Goal: Task Accomplishment & Management: Manage account settings

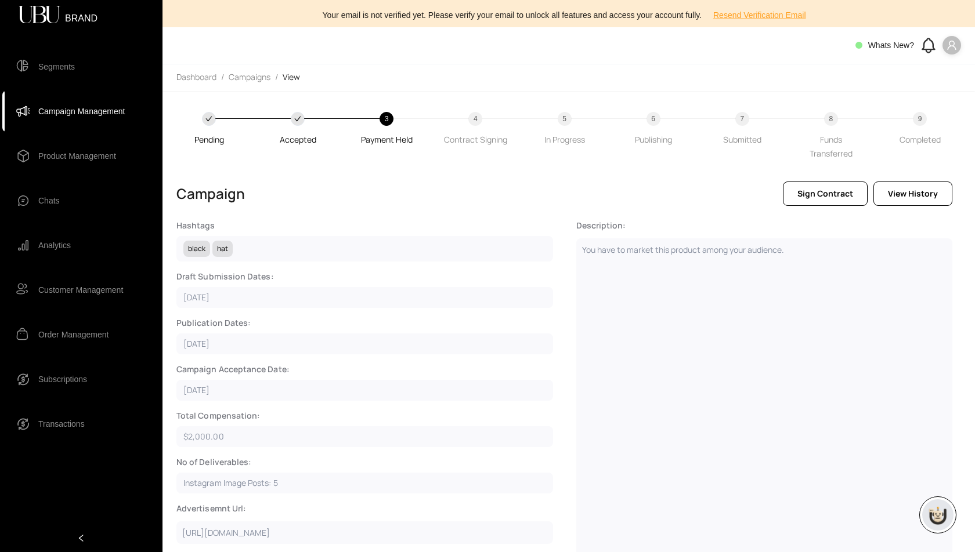
click at [90, 103] on span "Campaign Management" at bounding box center [81, 111] width 86 height 23
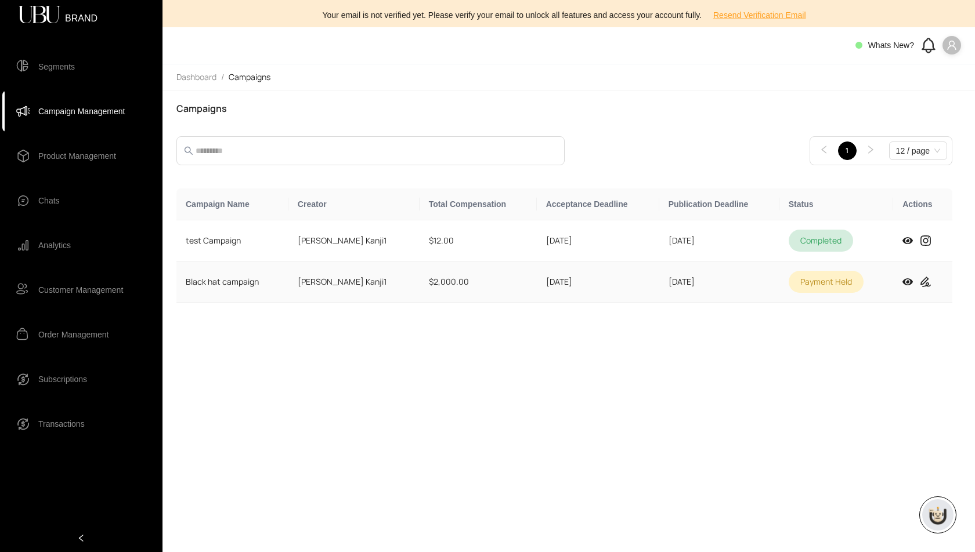
click at [467, 278] on td "$2,000.00" at bounding box center [477, 282] width 117 height 41
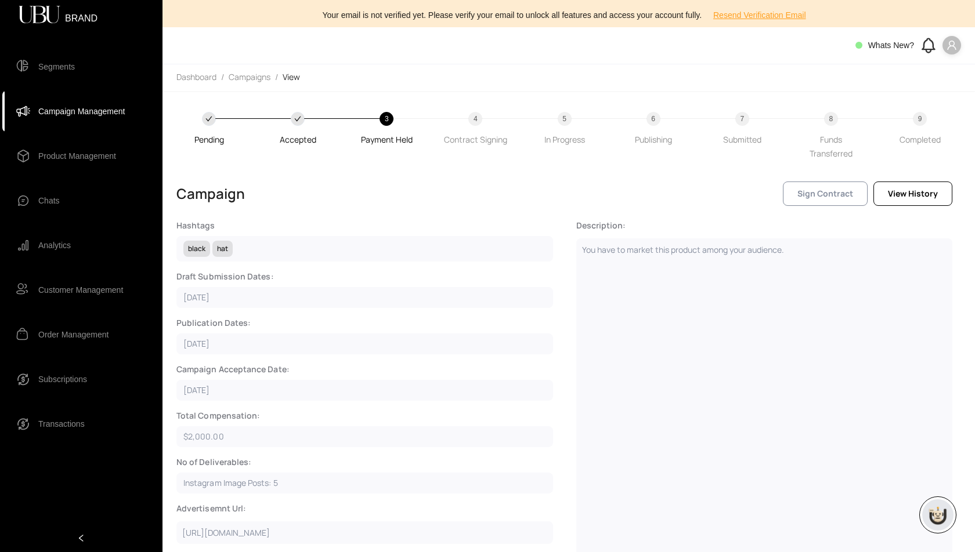
click at [830, 197] on span "Sign Contract" at bounding box center [825, 193] width 56 height 13
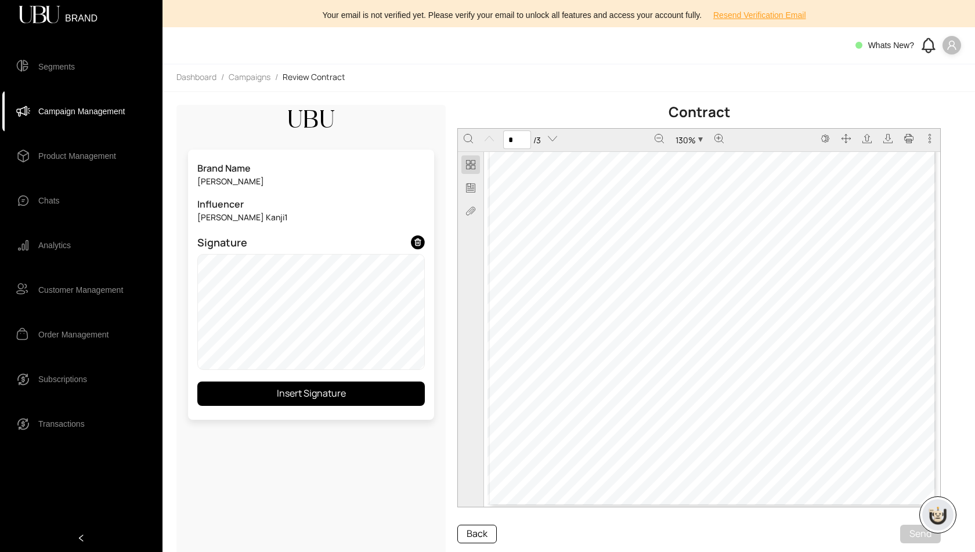
scroll to position [287, 0]
type input "*"
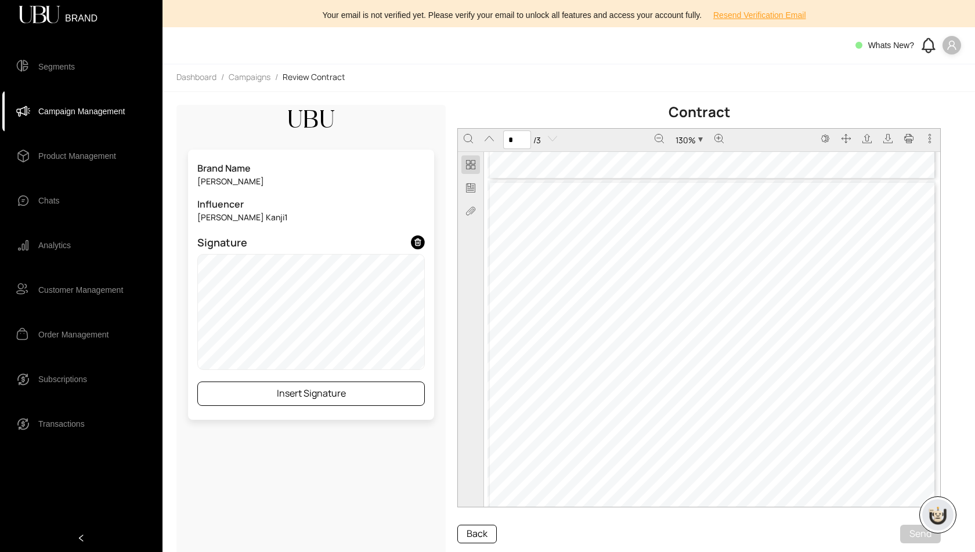
click at [347, 397] on button "Insert Signature" at bounding box center [310, 394] width 227 height 24
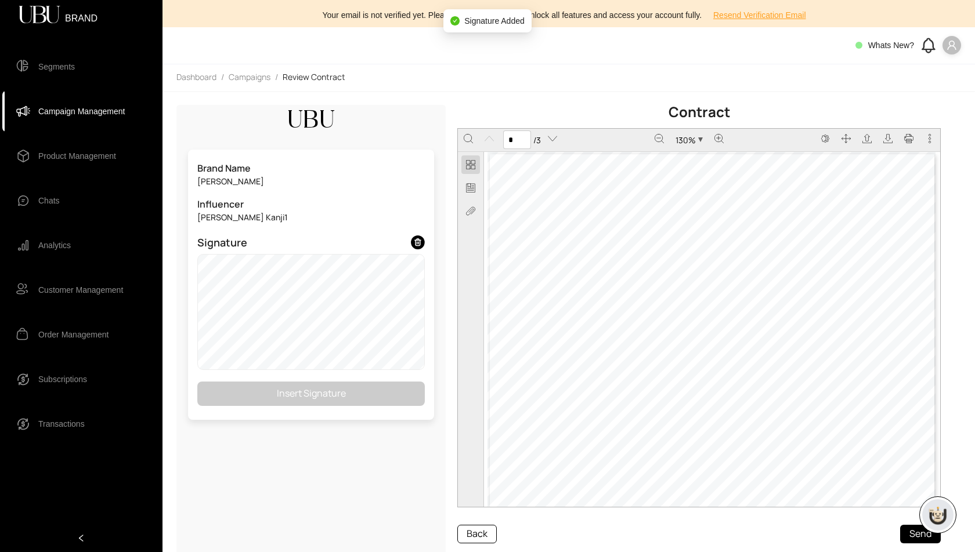
scroll to position [1269, 0]
type input "*"
click at [915, 533] on button "Send" at bounding box center [920, 534] width 41 height 19
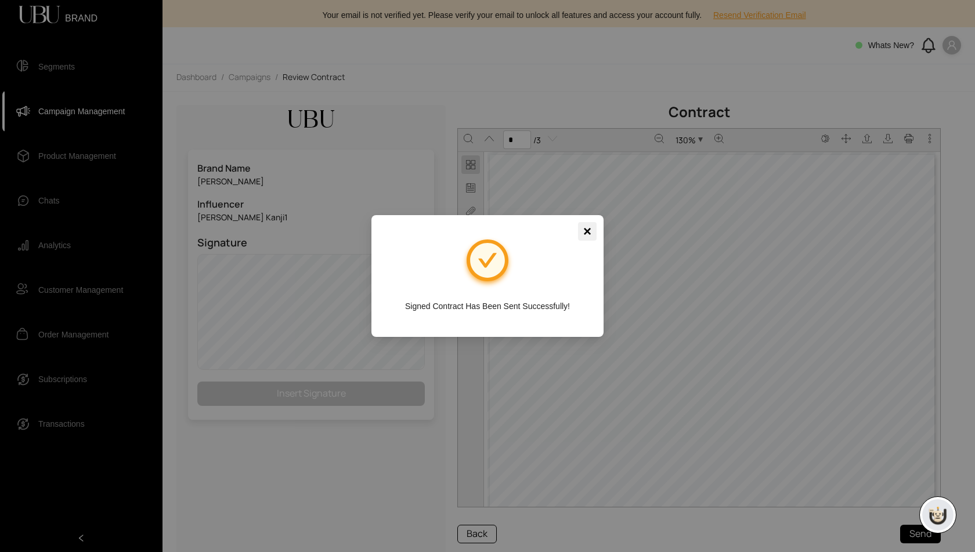
click at [589, 231] on span "×" at bounding box center [587, 231] width 8 height 19
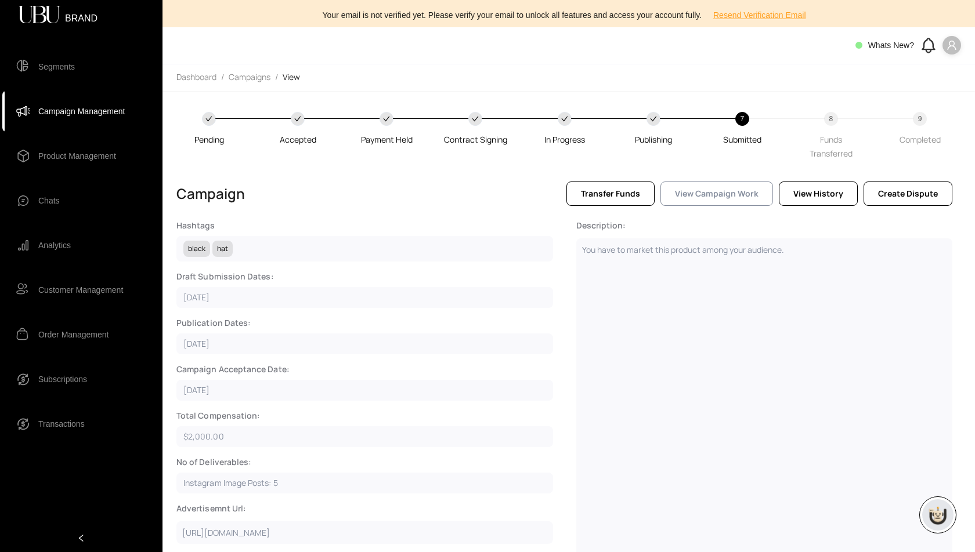
click at [721, 194] on span "View Campaign Work" at bounding box center [717, 193] width 84 height 13
click at [632, 191] on span "Transfer Funds" at bounding box center [610, 193] width 59 height 13
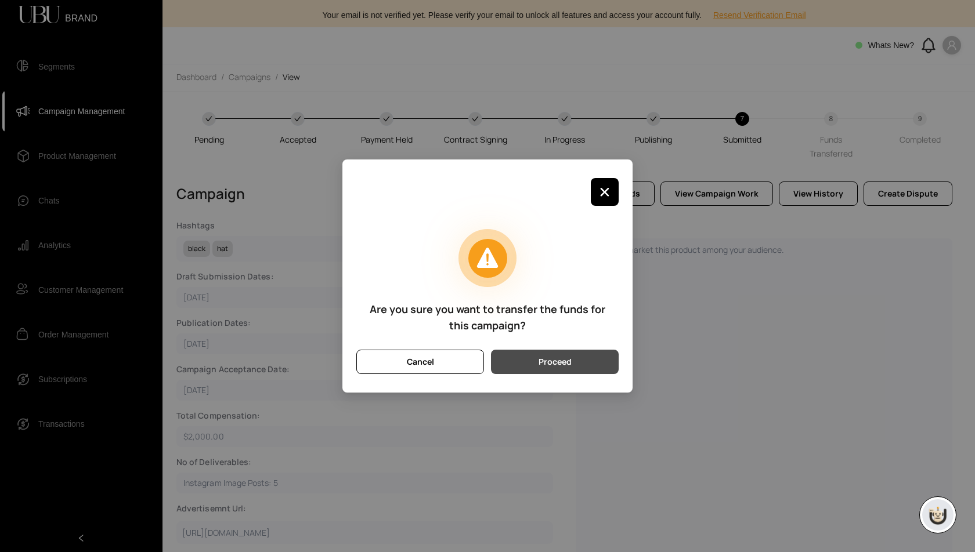
click at [555, 364] on span "Proceed" at bounding box center [554, 362] width 33 height 13
click at [558, 361] on span "Proceed" at bounding box center [554, 362] width 33 height 13
click at [573, 371] on button "Proceed" at bounding box center [555, 362] width 128 height 24
click at [551, 363] on span "Proceed" at bounding box center [554, 362] width 33 height 13
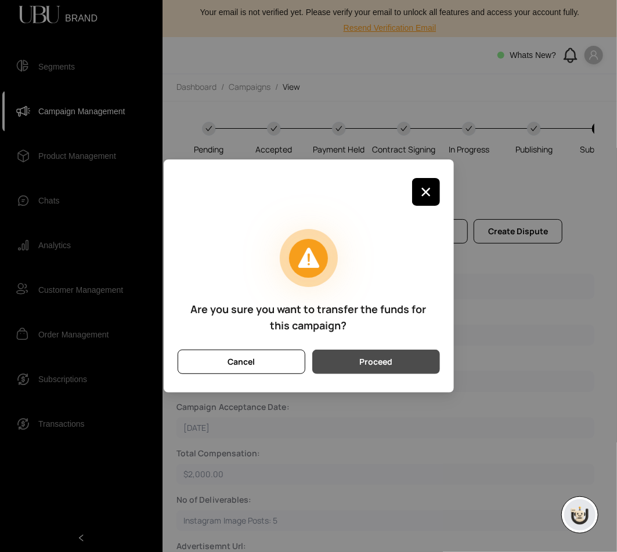
click at [383, 360] on span "Proceed" at bounding box center [375, 362] width 33 height 13
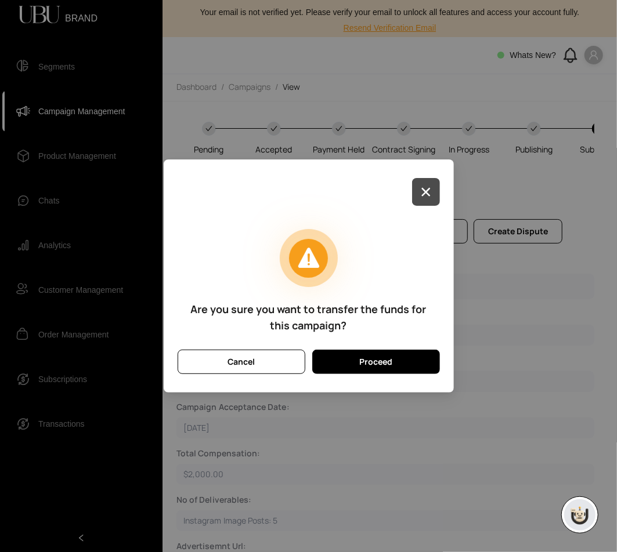
click at [421, 196] on icon "button" at bounding box center [425, 191] width 9 height 9
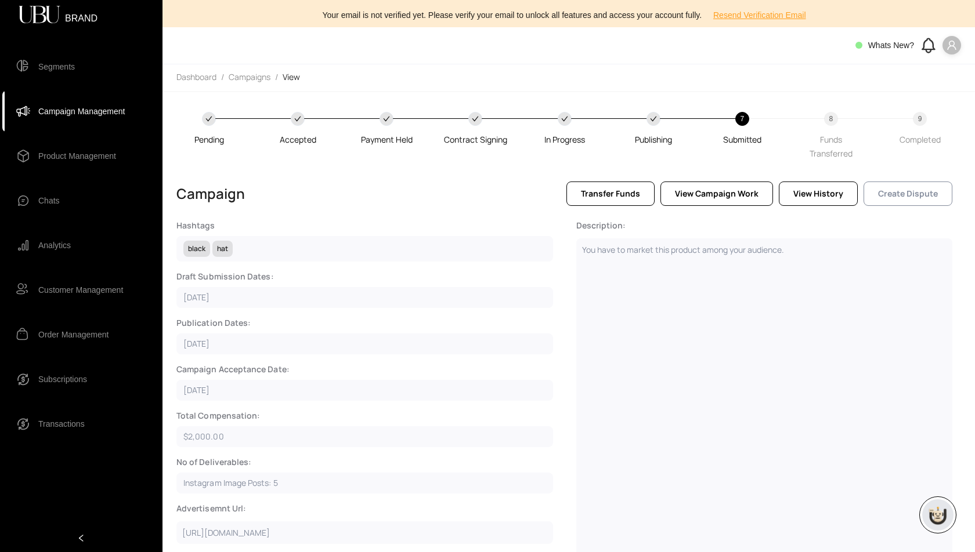
click at [896, 189] on span "Create Dispute" at bounding box center [908, 193] width 60 height 13
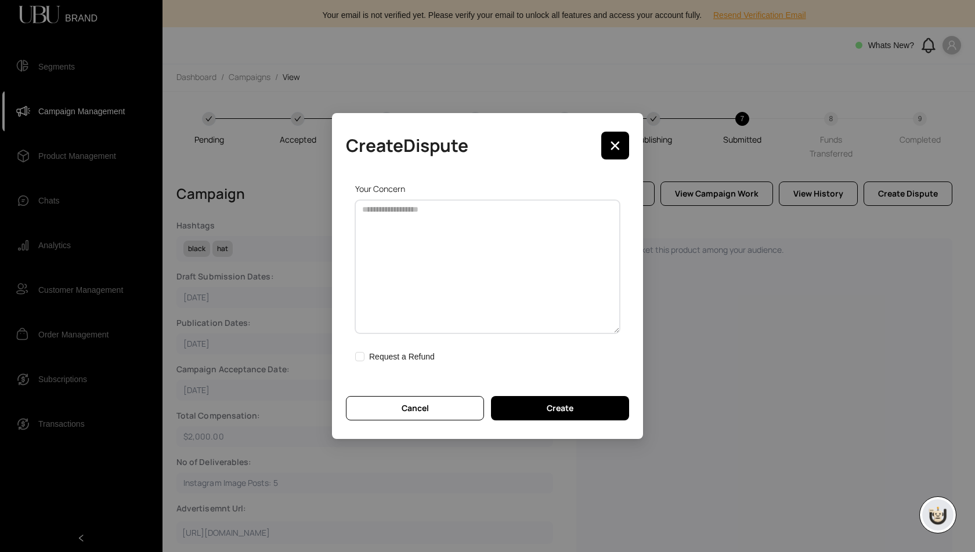
click at [443, 241] on textarea at bounding box center [487, 266] width 265 height 133
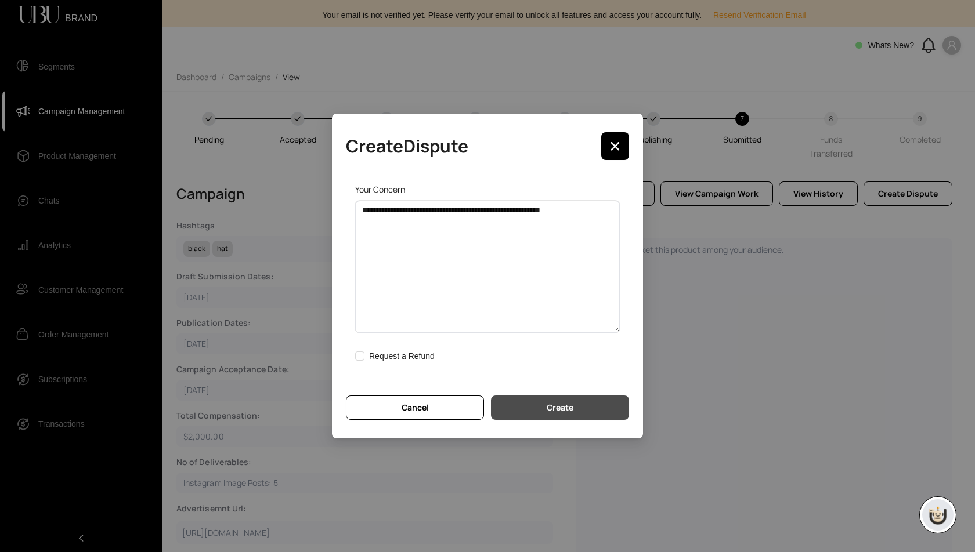
type textarea "**********"
click at [562, 408] on span "Create" at bounding box center [560, 407] width 27 height 13
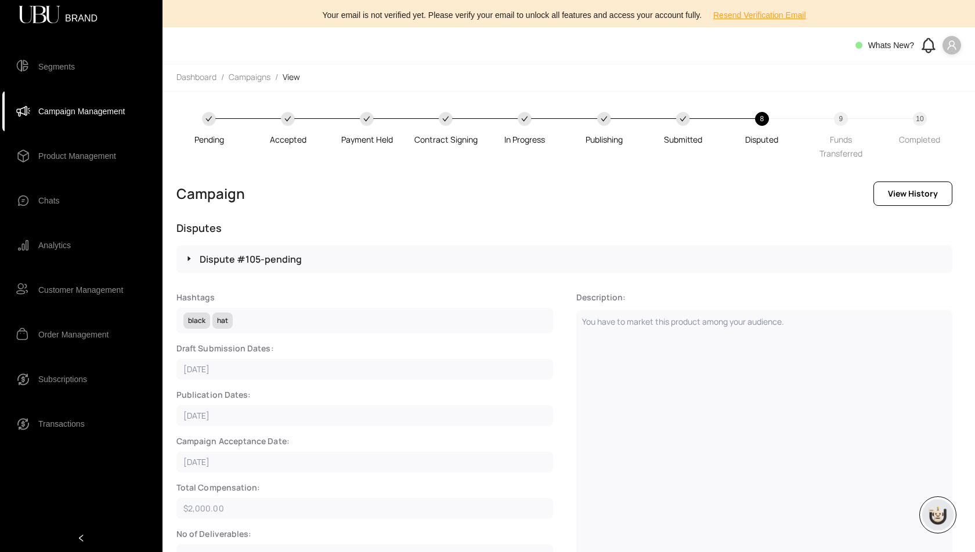
click at [56, 66] on span "Segments" at bounding box center [56, 66] width 37 height 23
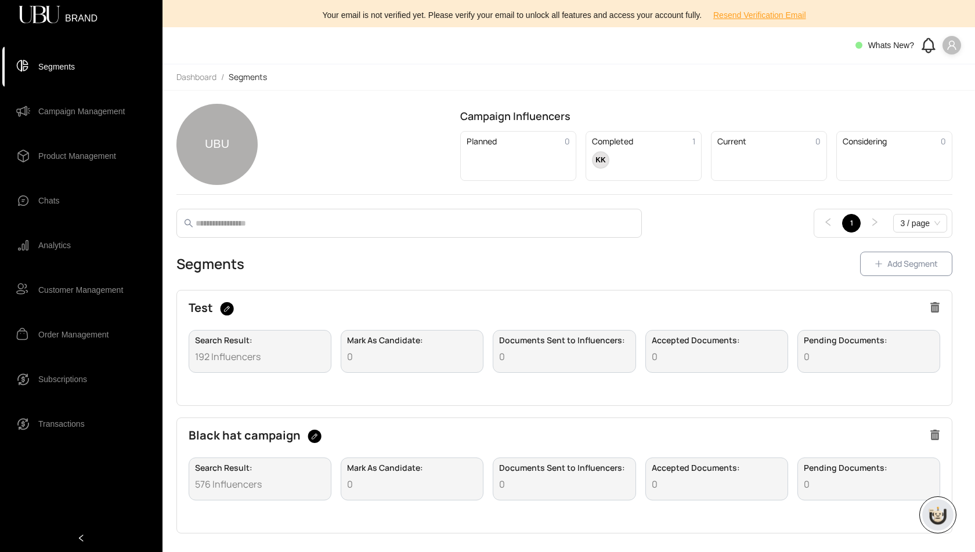
click at [912, 263] on span "Add Segment" at bounding box center [912, 264] width 50 height 13
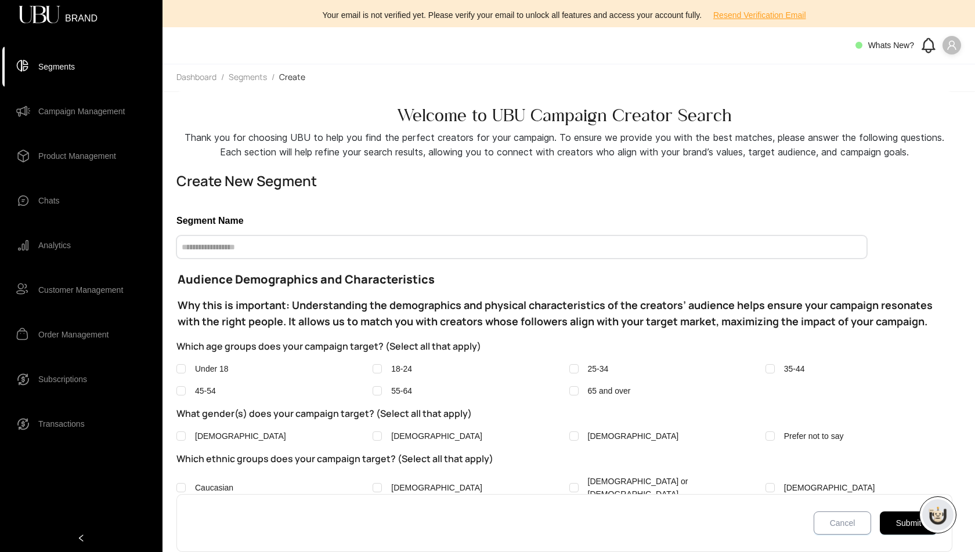
click at [410, 246] on input "text" at bounding box center [521, 247] width 690 height 23
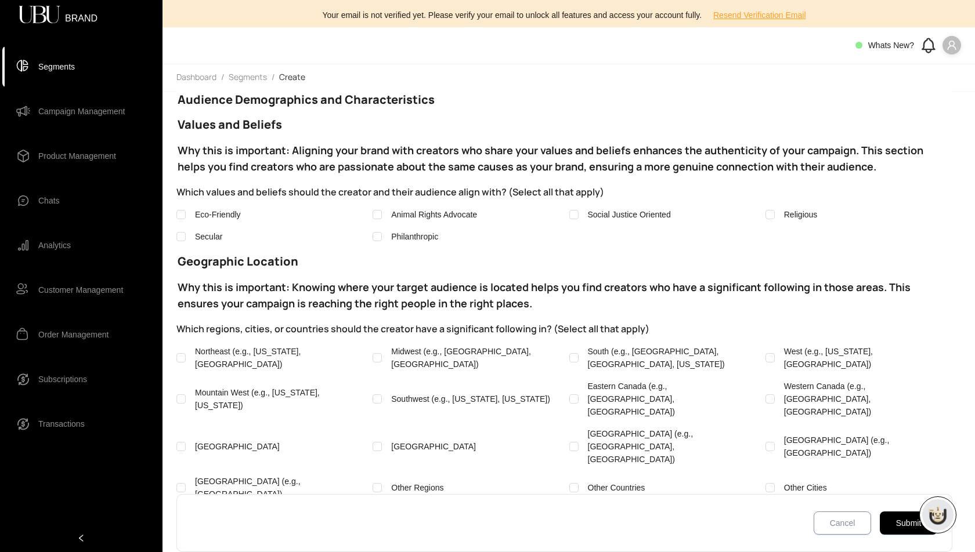
scroll to position [929, 0]
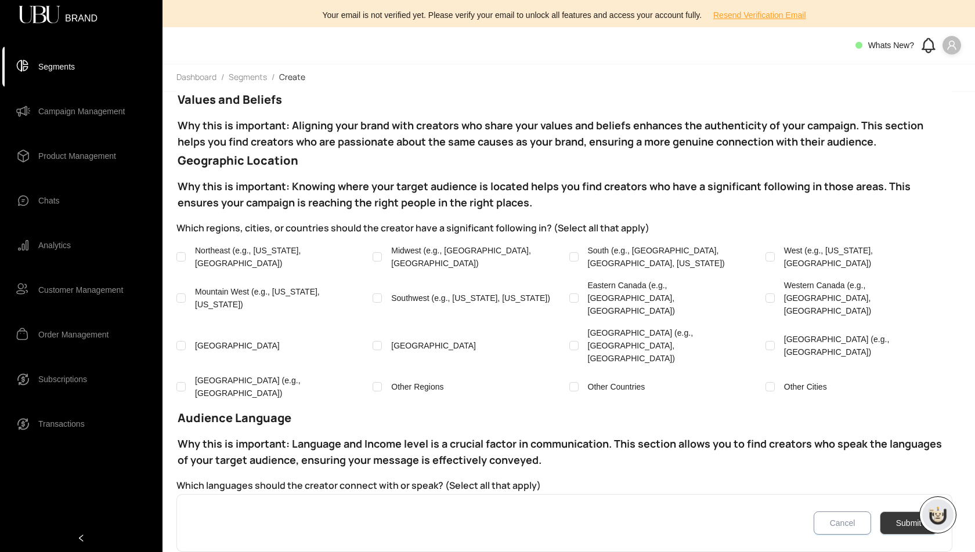
type input "**********"
click at [904, 523] on span "Submit" at bounding box center [909, 523] width 26 height 13
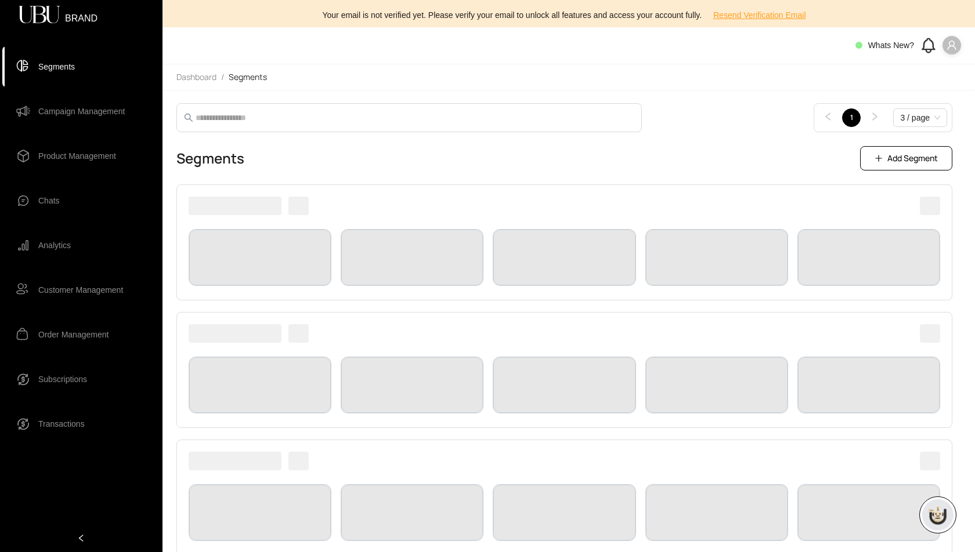
scroll to position [92, 0]
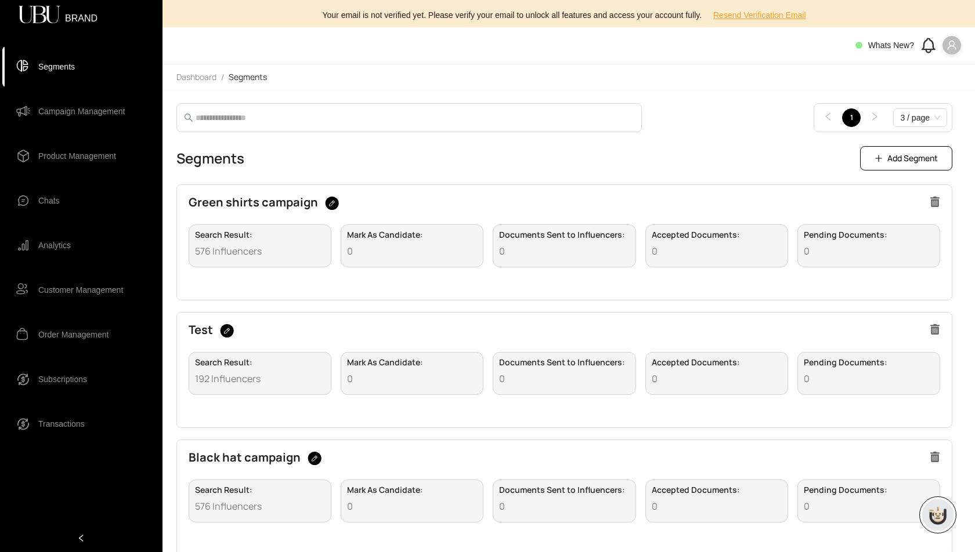
click at [212, 246] on span "576 Influencers" at bounding box center [260, 251] width 130 height 11
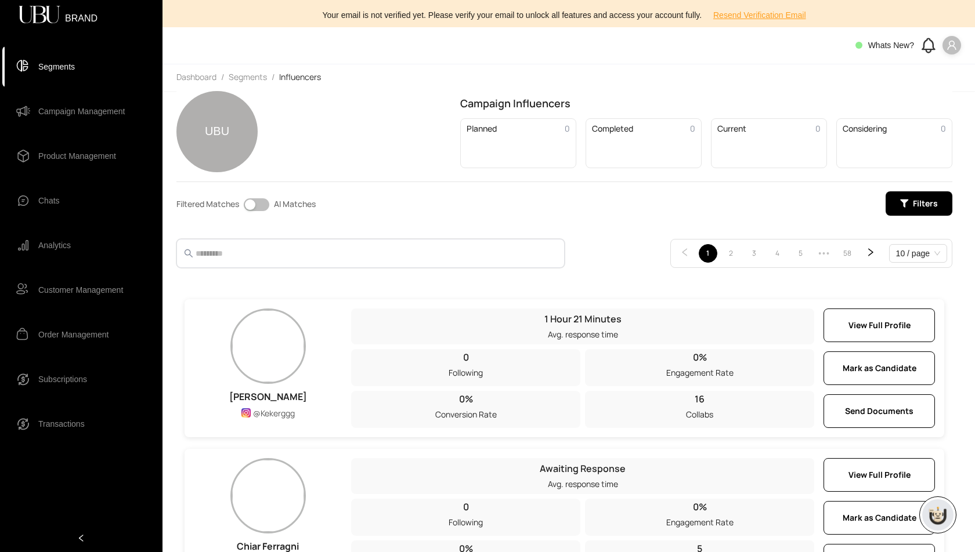
click at [245, 258] on input "text" at bounding box center [370, 254] width 348 height 14
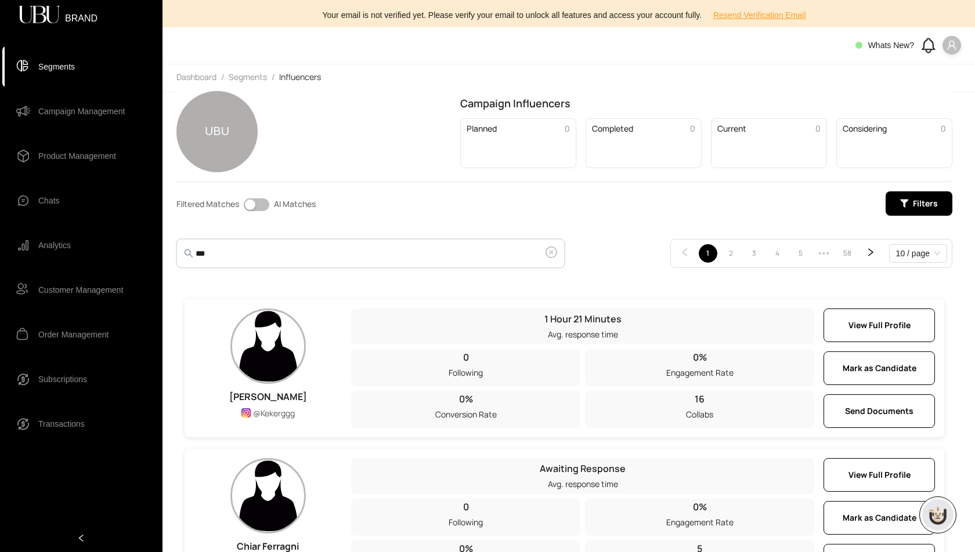
type input "***"
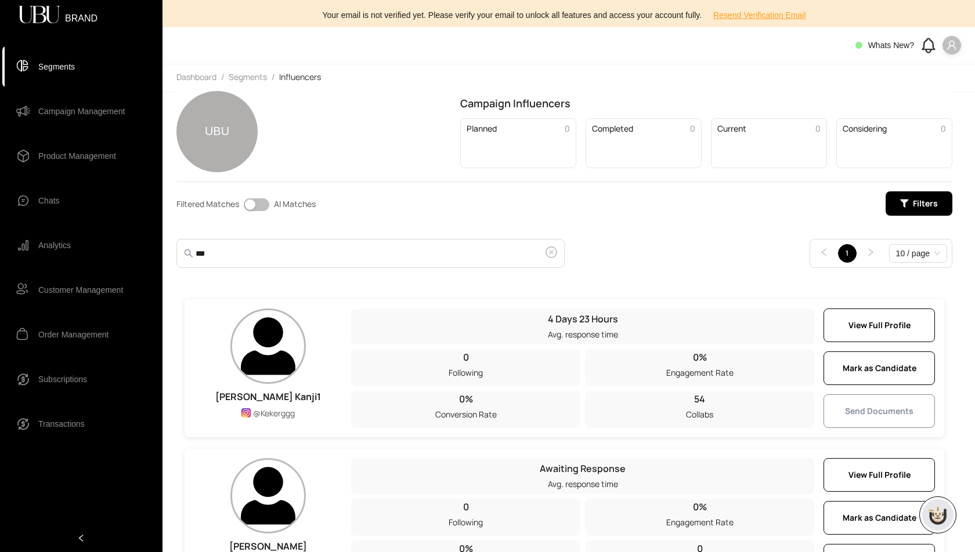
click at [872, 407] on span "Send Documents" at bounding box center [879, 411] width 68 height 13
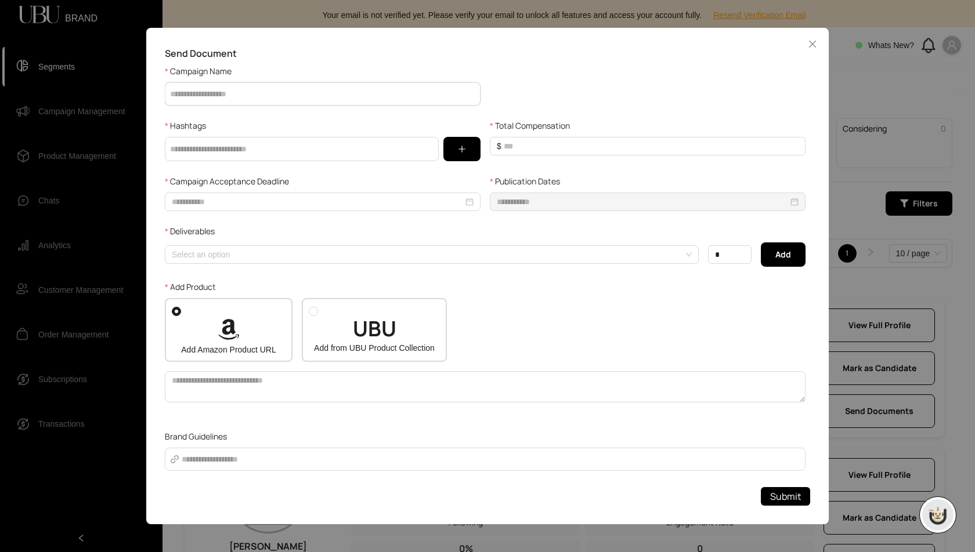
click at [215, 86] on input "Campaign Name" at bounding box center [323, 93] width 316 height 23
type input "**********"
click at [206, 150] on input "text" at bounding box center [302, 149] width 274 height 24
type input "**********"
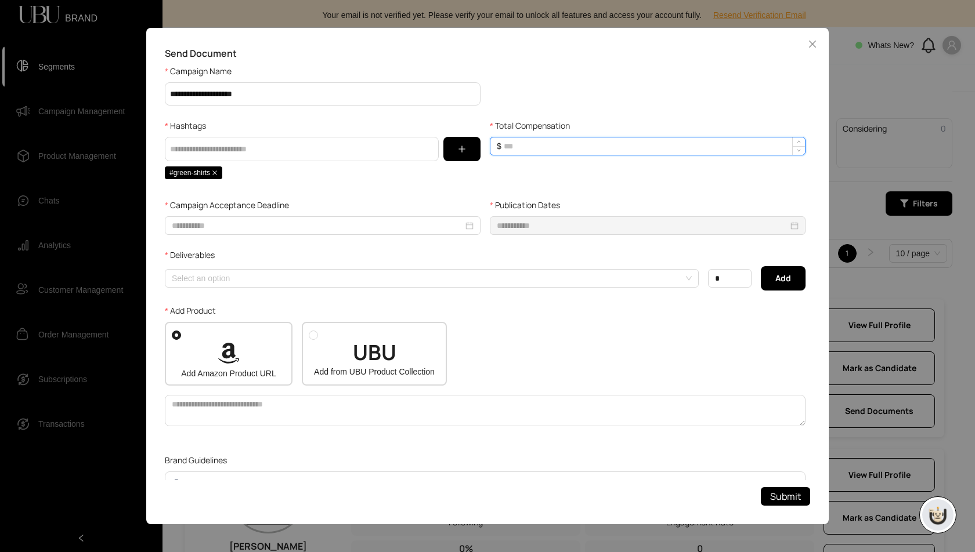
click at [557, 147] on input "Total Compensation" at bounding box center [654, 146] width 301 height 17
type input "****"
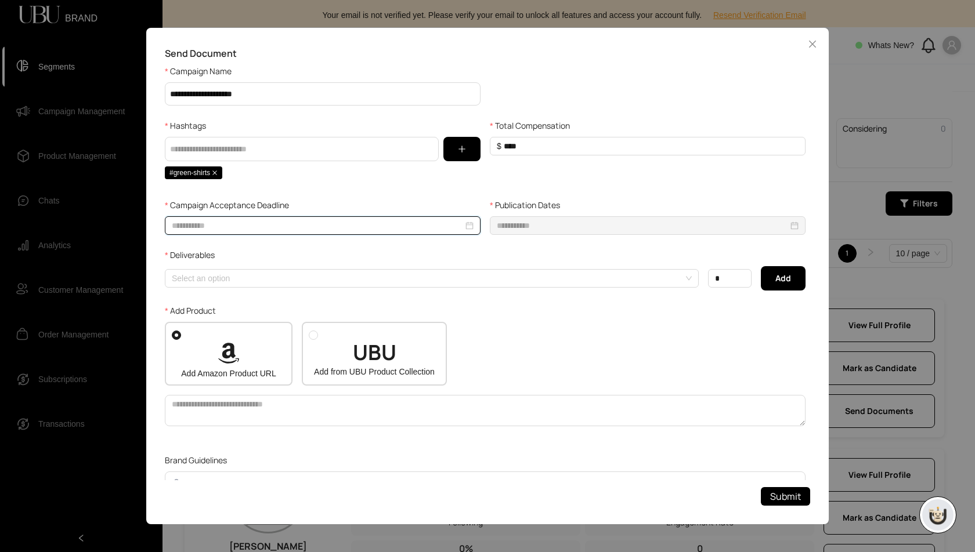
click at [284, 222] on input "Campaign Acceptance Deadline" at bounding box center [317, 225] width 291 height 13
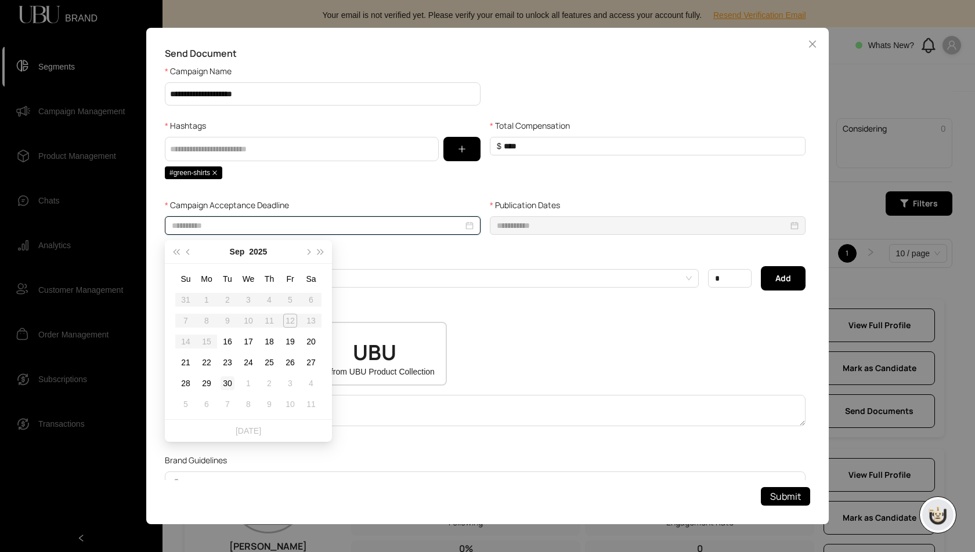
type input "**********"
click at [225, 386] on div "30" at bounding box center [227, 384] width 14 height 14
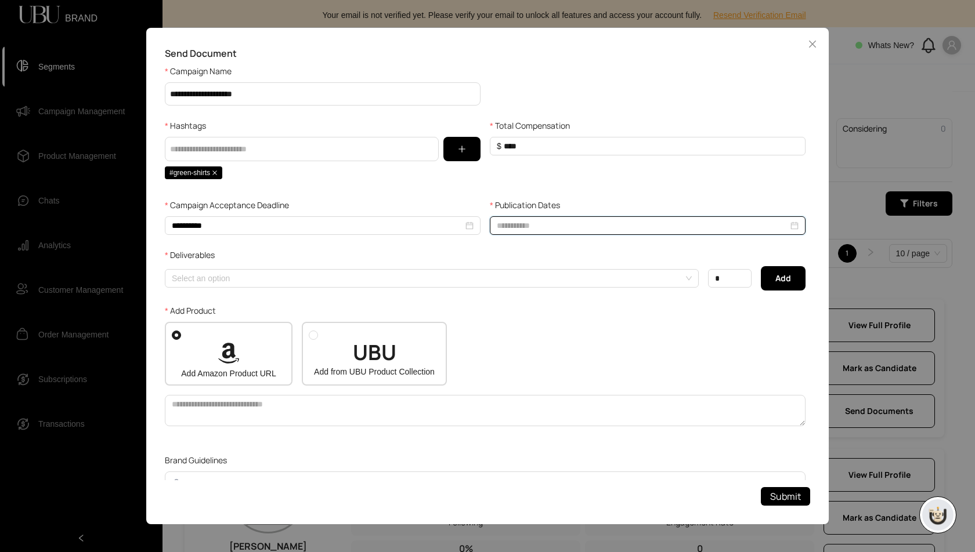
click at [558, 225] on input "Publication Dates" at bounding box center [642, 225] width 291 height 13
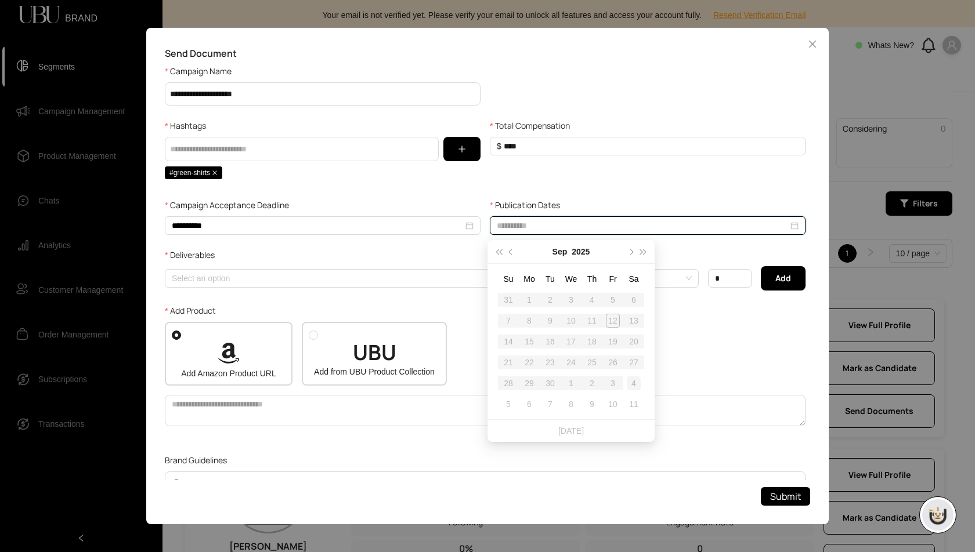
type input "**********"
click at [633, 252] on button "next-year" at bounding box center [630, 251] width 13 height 23
type input "**********"
click at [509, 321] on div "5" at bounding box center [508, 321] width 14 height 14
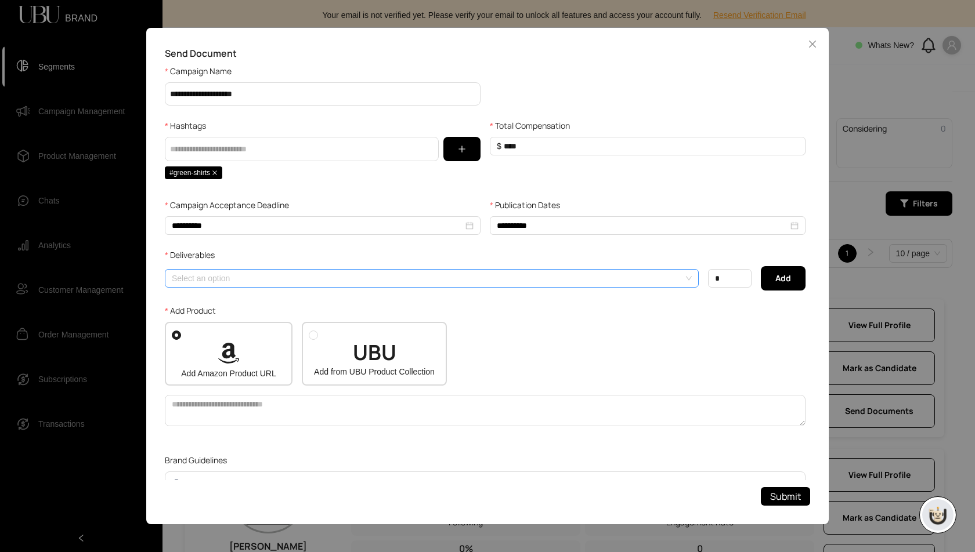
click at [366, 287] on input "search" at bounding box center [428, 278] width 513 height 17
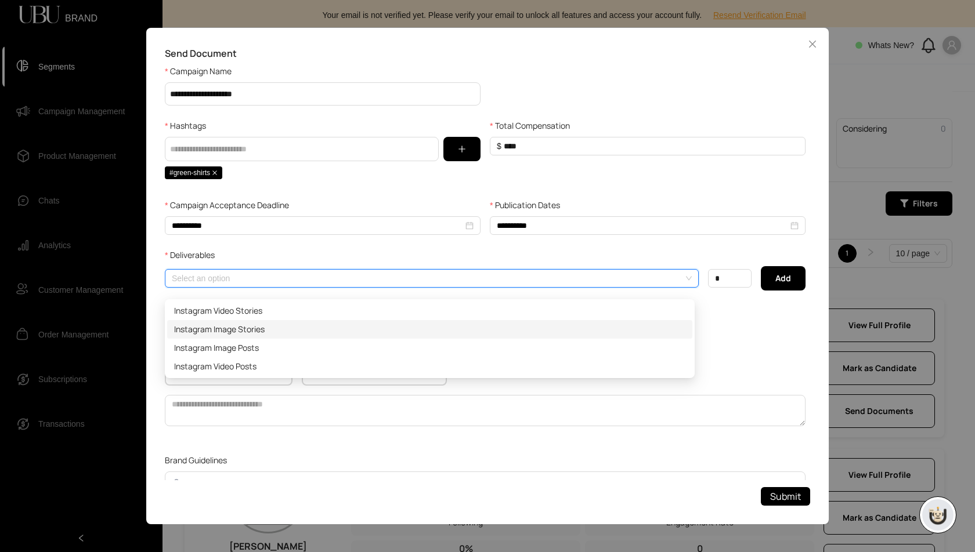
click at [343, 328] on div "Instagram Image Stories" at bounding box center [429, 329] width 511 height 13
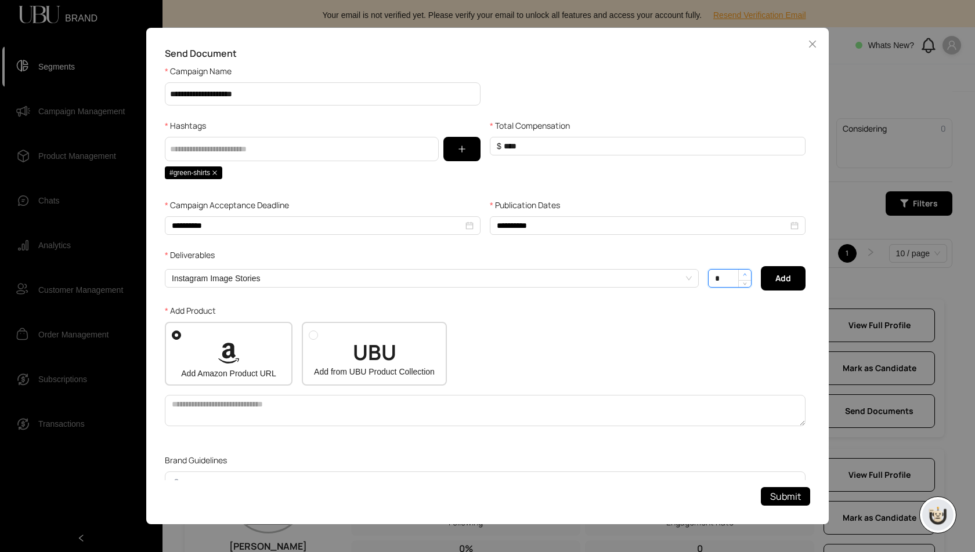
click at [743, 277] on icon "up" at bounding box center [745, 275] width 4 height 4
click at [775, 281] on span "Add" at bounding box center [783, 278] width 16 height 13
type input "*"
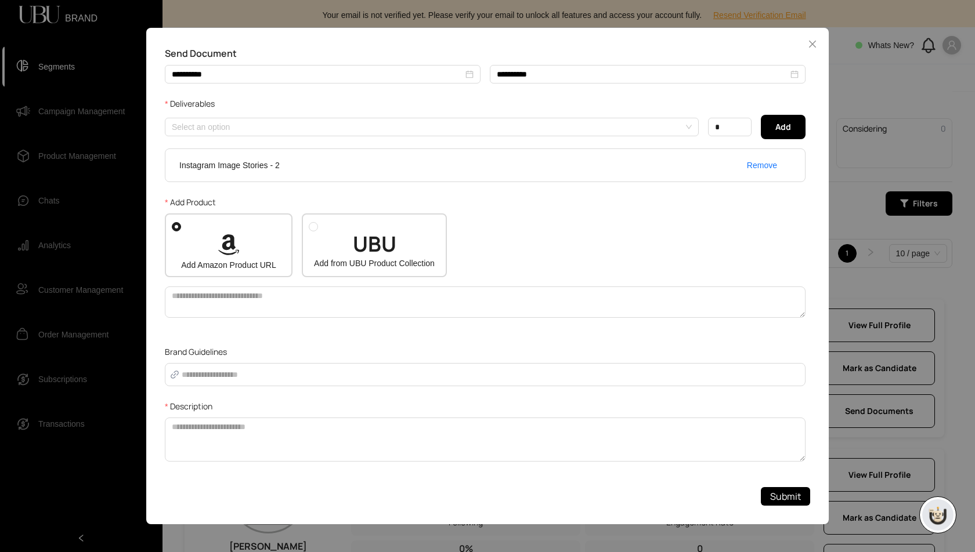
scroll to position [190, 0]
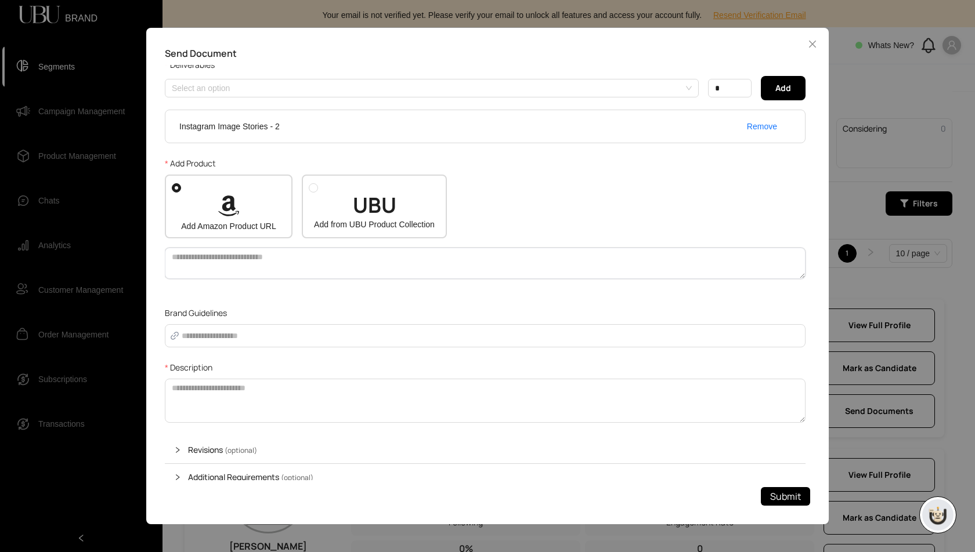
click at [320, 262] on textarea at bounding box center [485, 263] width 641 height 31
paste textarea "**********"
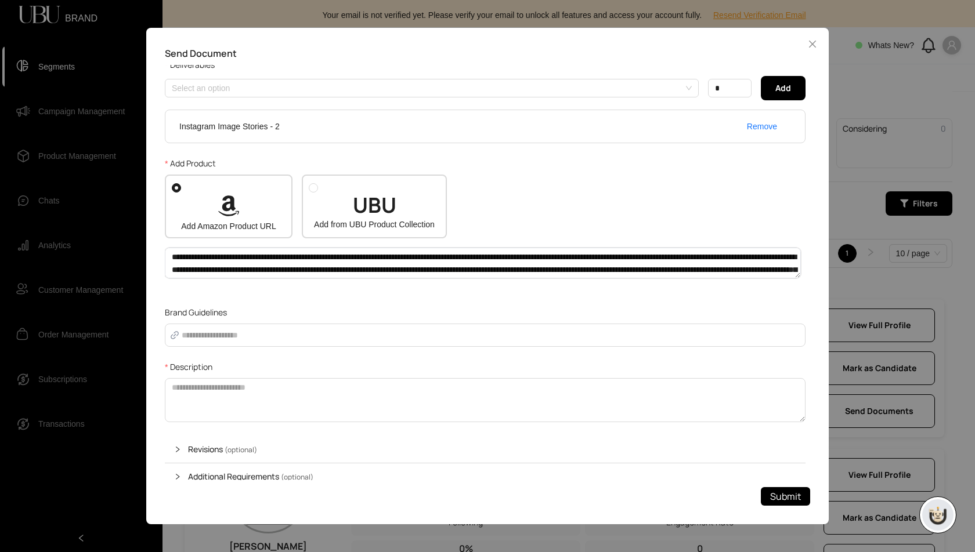
scroll to position [48, 0]
type textarea "**********"
click at [282, 331] on input "Brand Guidelines" at bounding box center [491, 335] width 618 height 13
type input "**********"
click at [254, 401] on textarea "Description" at bounding box center [485, 400] width 641 height 44
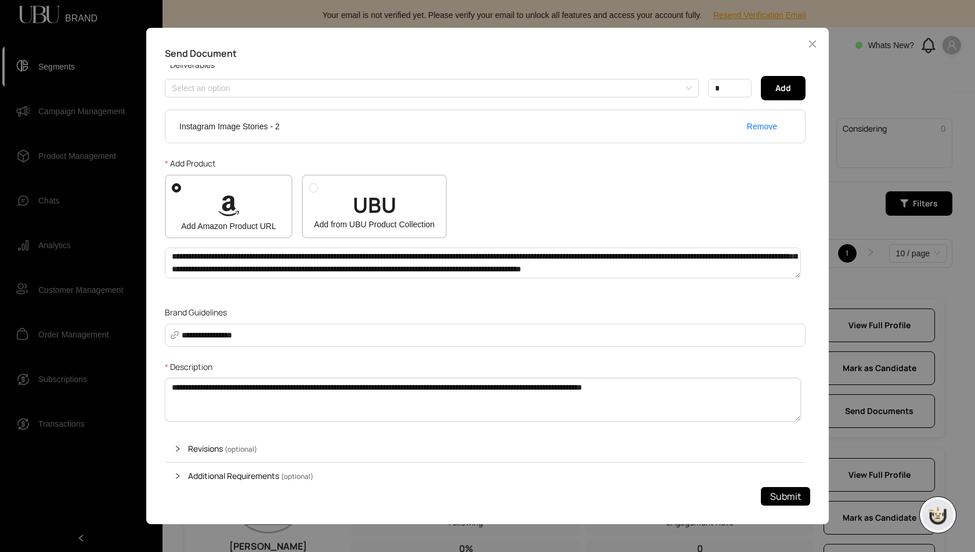
scroll to position [243, 0]
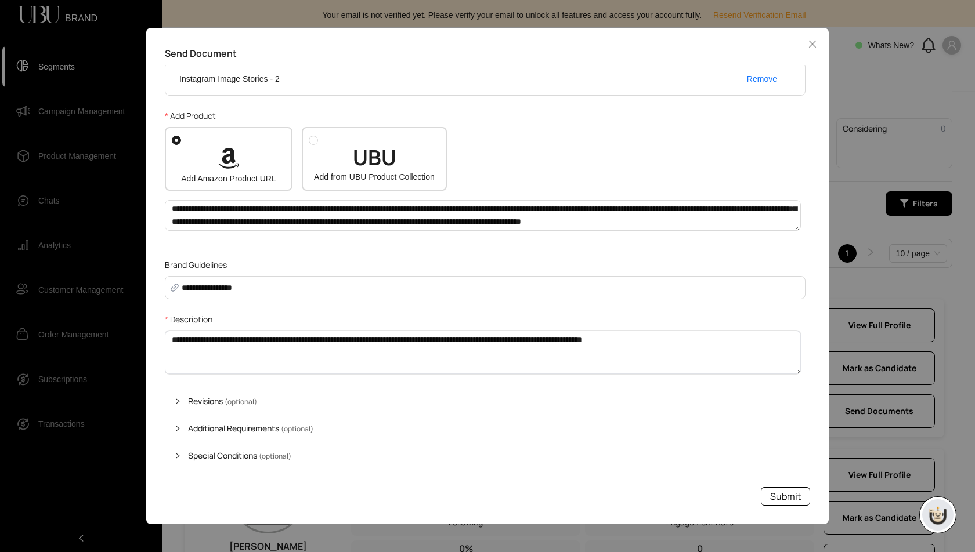
type textarea "**********"
click at [781, 496] on span "Submit" at bounding box center [785, 497] width 31 height 15
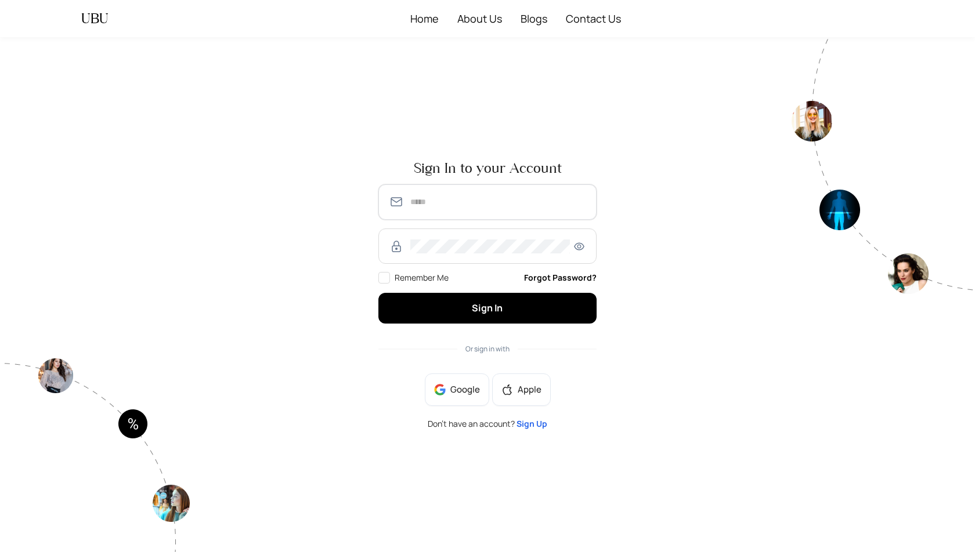
click at [538, 204] on input "text" at bounding box center [498, 202] width 176 height 14
click at [471, 202] on input "**********" at bounding box center [498, 202] width 176 height 14
type input "**********"
click at [378, 293] on button "Sign In" at bounding box center [487, 308] width 218 height 31
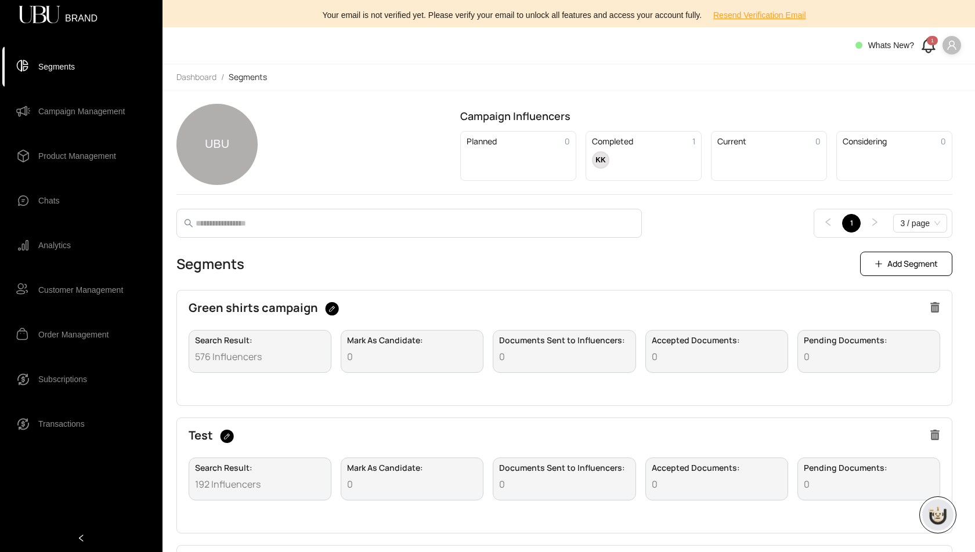
click at [227, 341] on span "Search Result :" at bounding box center [260, 341] width 130 height 8
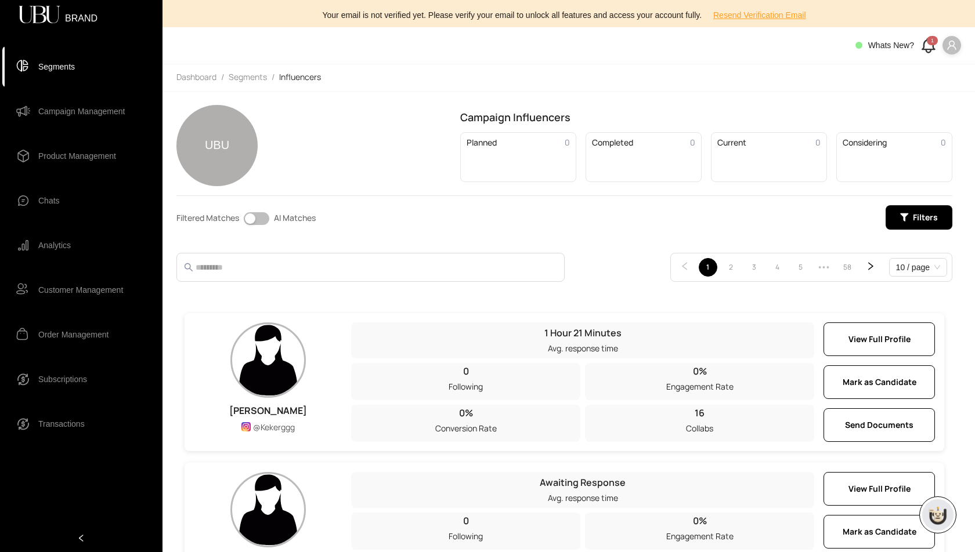
click at [68, 115] on span "Campaign Management" at bounding box center [81, 111] width 86 height 23
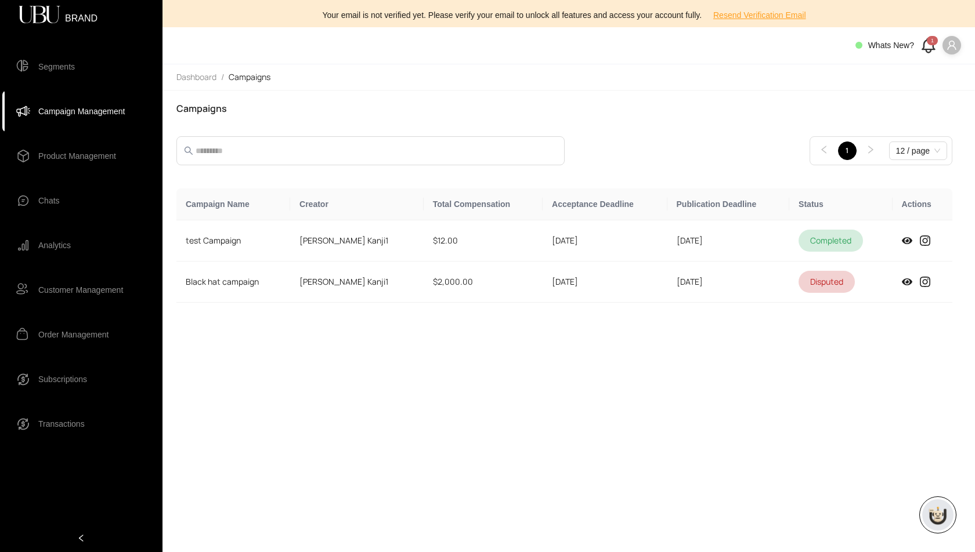
click at [70, 64] on span "Segments" at bounding box center [56, 66] width 37 height 23
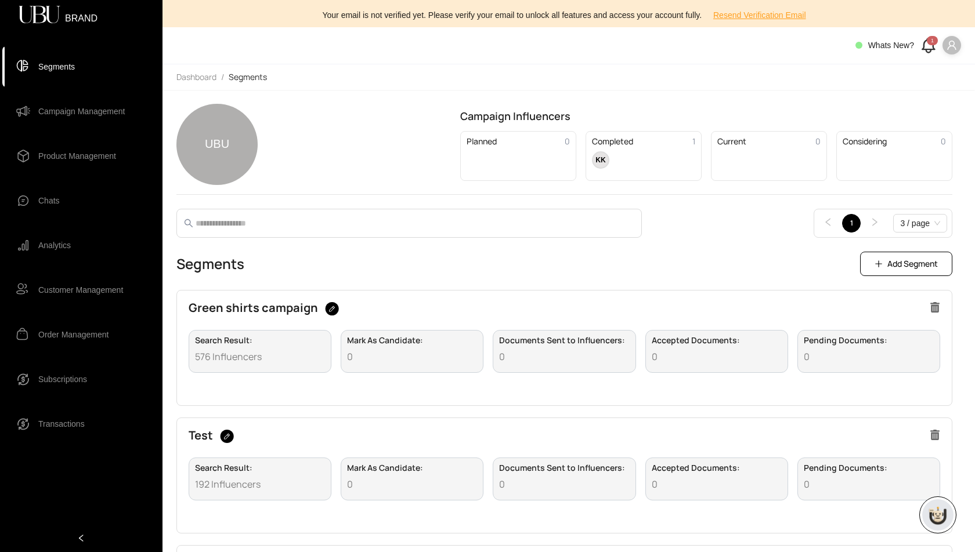
click at [245, 345] on div "Search Result : 576 Influencers" at bounding box center [260, 351] width 143 height 43
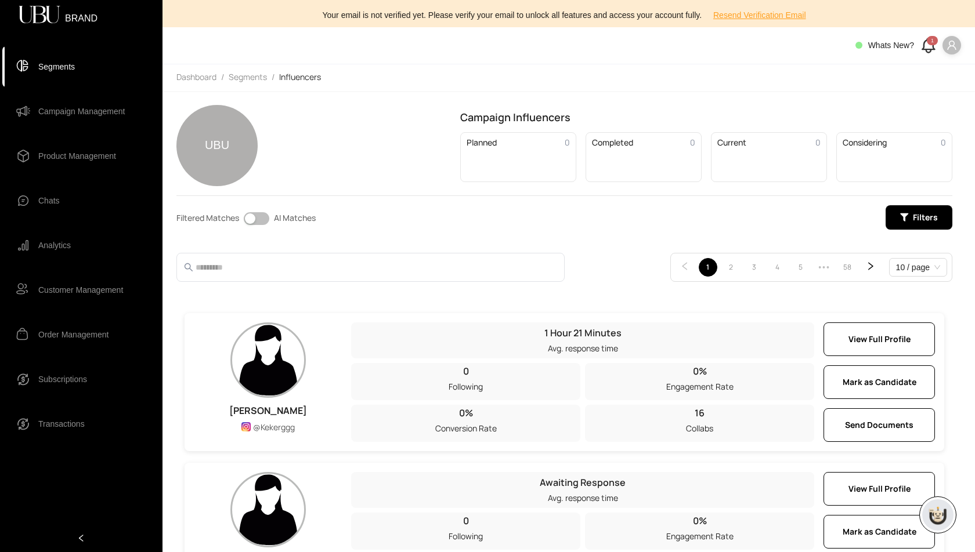
click at [298, 273] on span at bounding box center [370, 267] width 388 height 29
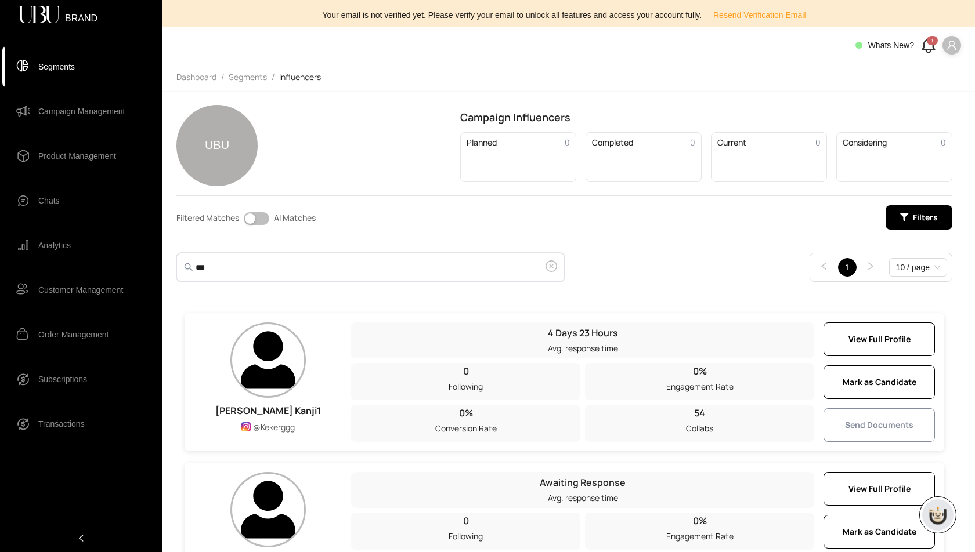
type input "***"
click at [880, 419] on span "Send Documents" at bounding box center [879, 425] width 68 height 13
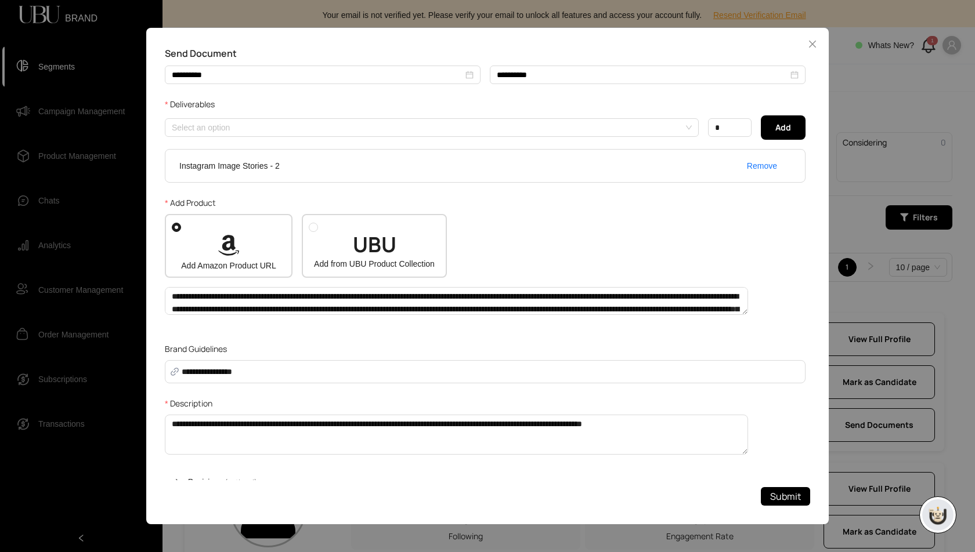
scroll to position [243, 0]
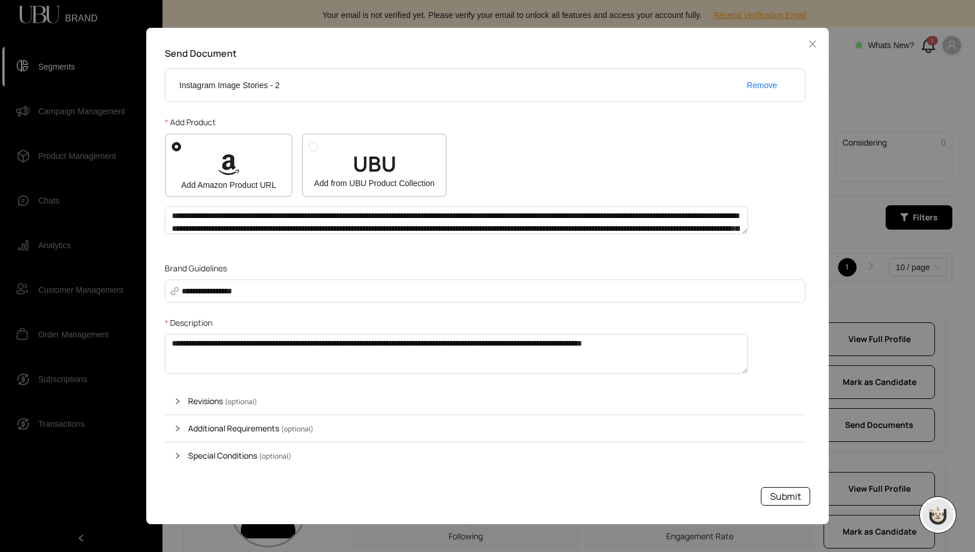
click at [784, 495] on span "Submit" at bounding box center [785, 497] width 31 height 15
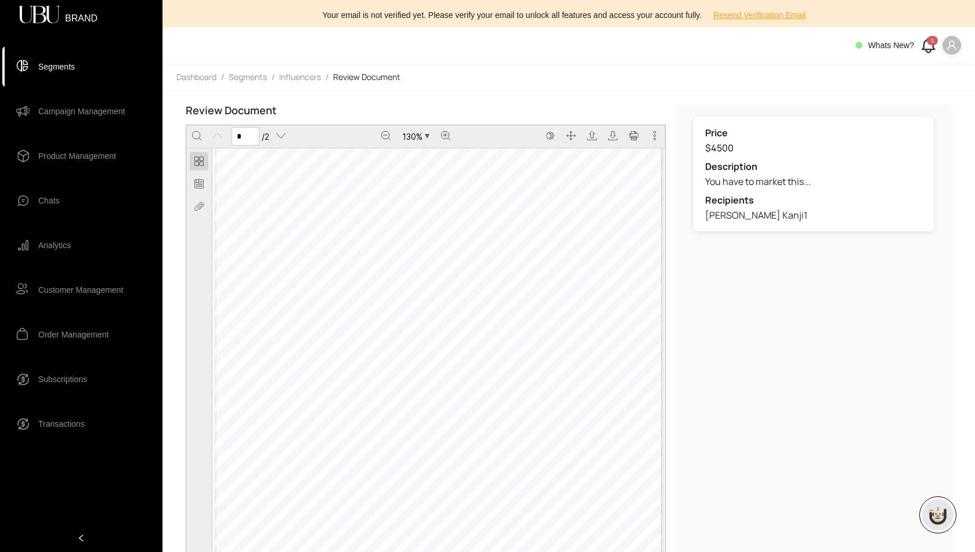
scroll to position [92, 0]
type input "*"
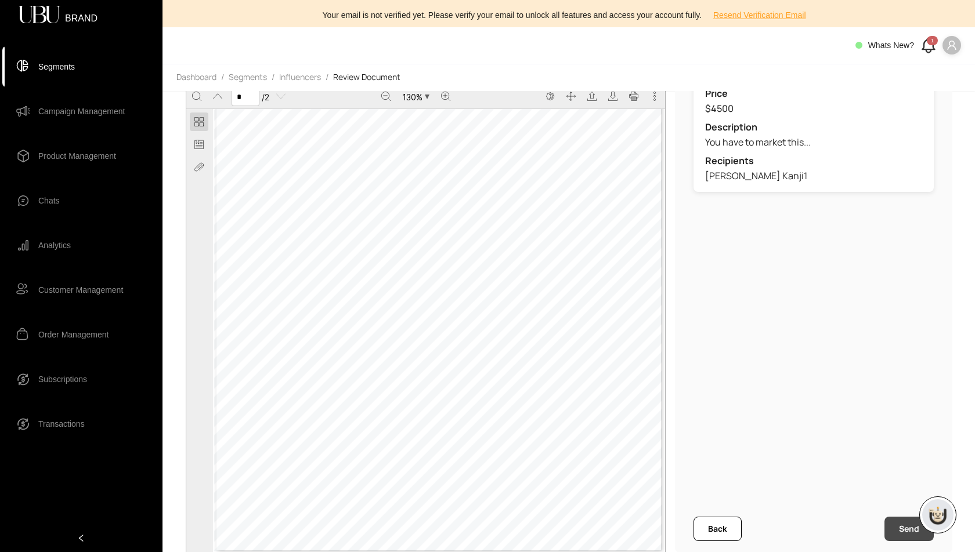
click at [906, 523] on button "Send" at bounding box center [908, 529] width 49 height 24
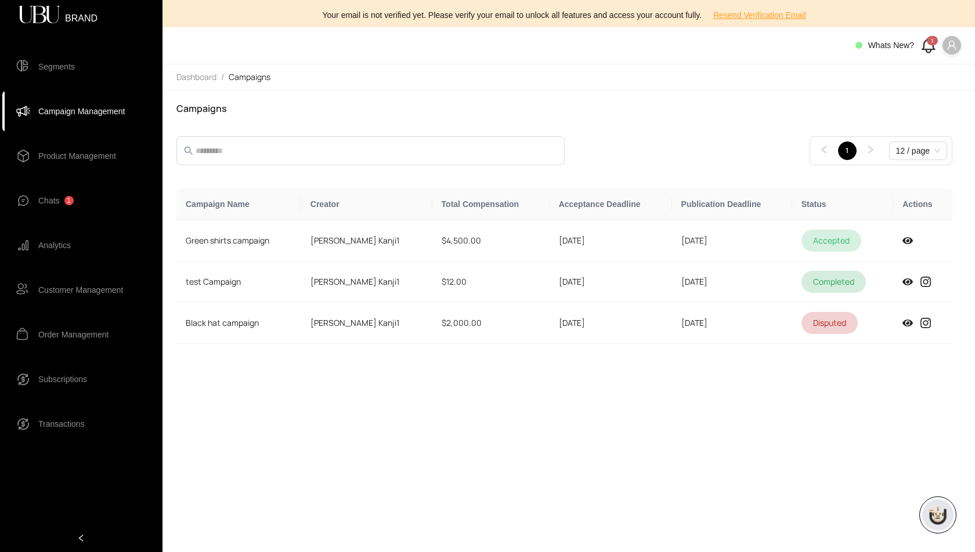
click at [52, 205] on span "Chats" at bounding box center [48, 200] width 21 height 23
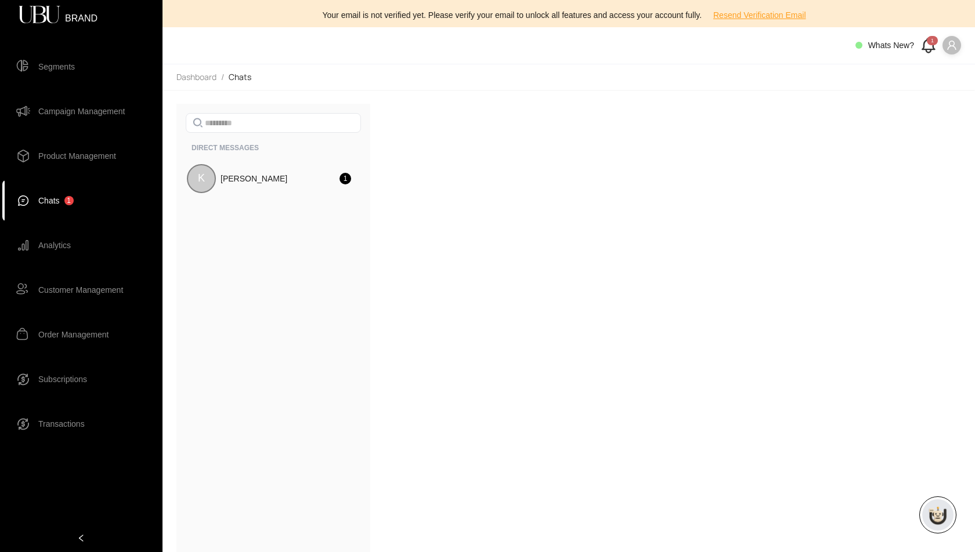
click at [286, 302] on div "K [PERSON_NAME] 1" at bounding box center [269, 353] width 167 height 380
click at [93, 197] on span "Chats 1" at bounding box center [89, 200] width 103 height 23
click at [214, 173] on div "K" at bounding box center [207, 178] width 29 height 29
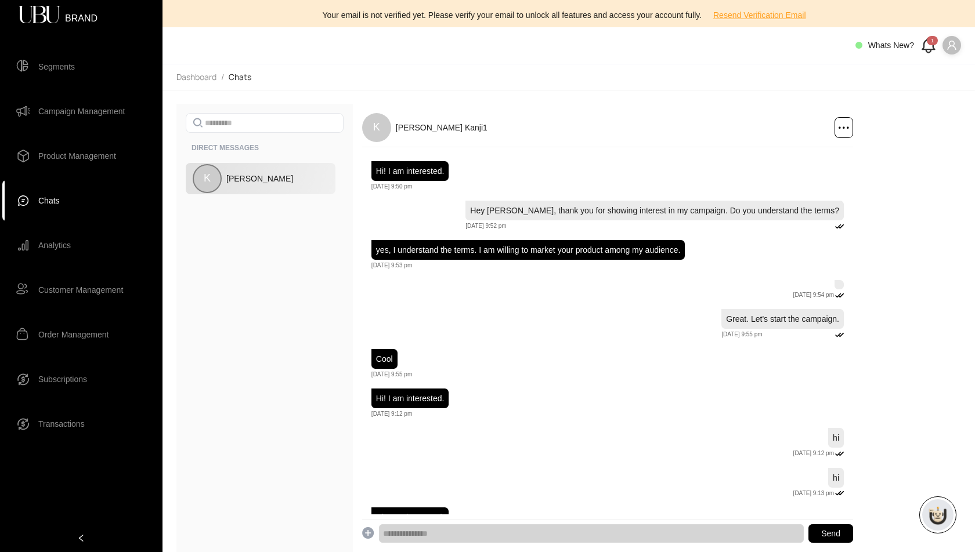
scroll to position [51, 0]
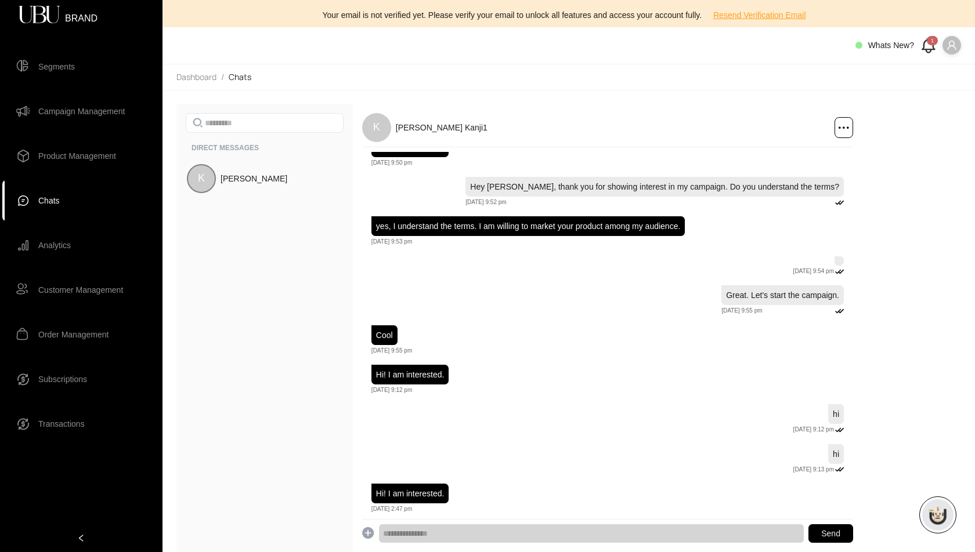
click at [108, 108] on span "Campaign Management" at bounding box center [81, 111] width 86 height 23
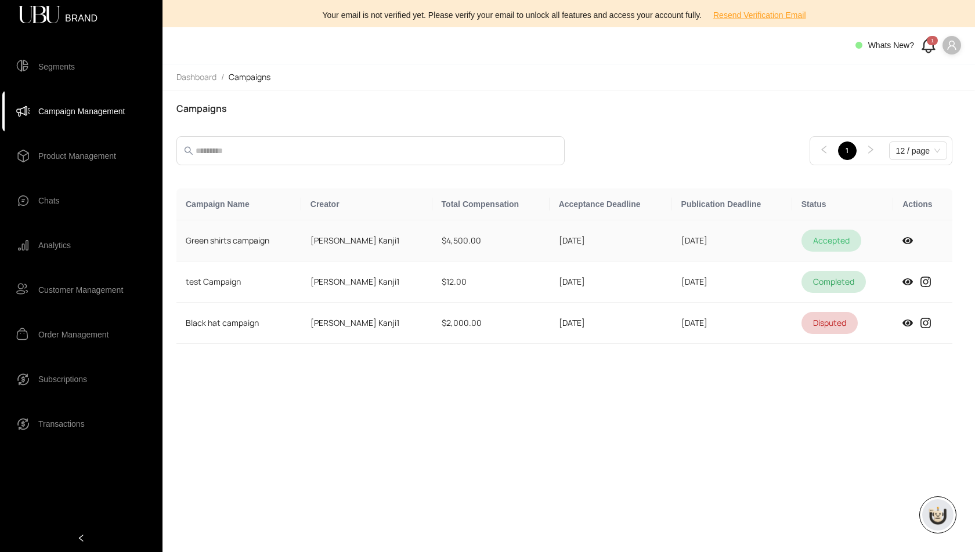
click at [490, 231] on td "$4,500.00" at bounding box center [490, 240] width 117 height 41
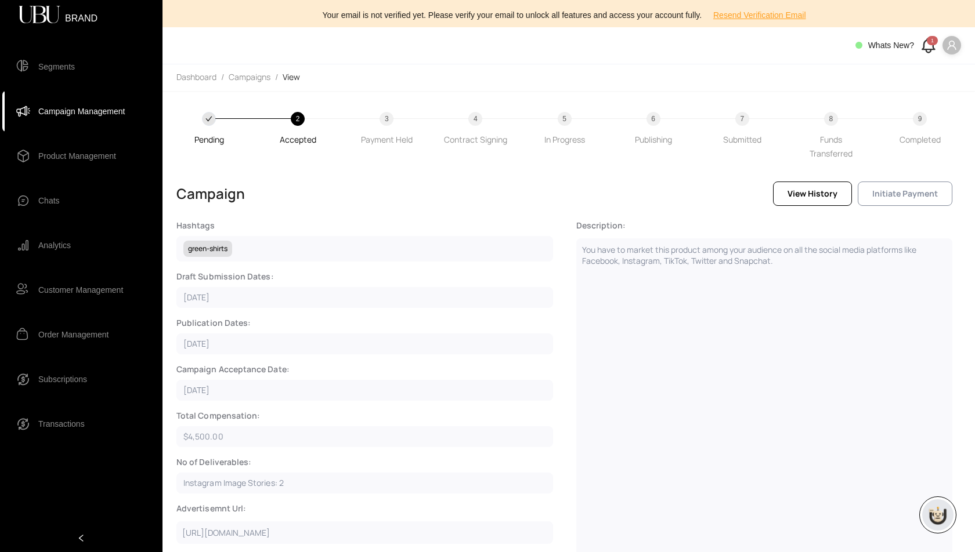
click at [900, 197] on span "Initiate Payment" at bounding box center [905, 193] width 66 height 13
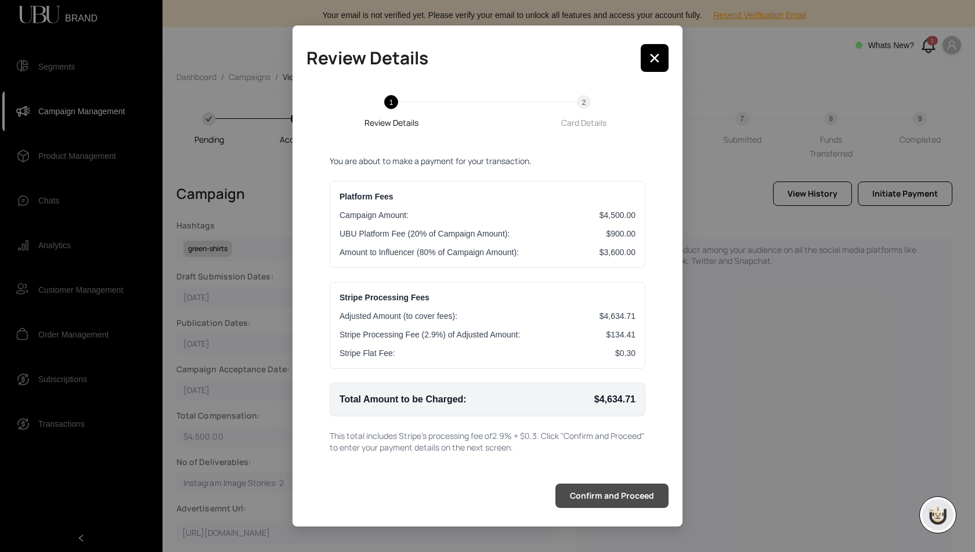
click at [635, 493] on span "Confirm and Proceed" at bounding box center [612, 496] width 84 height 13
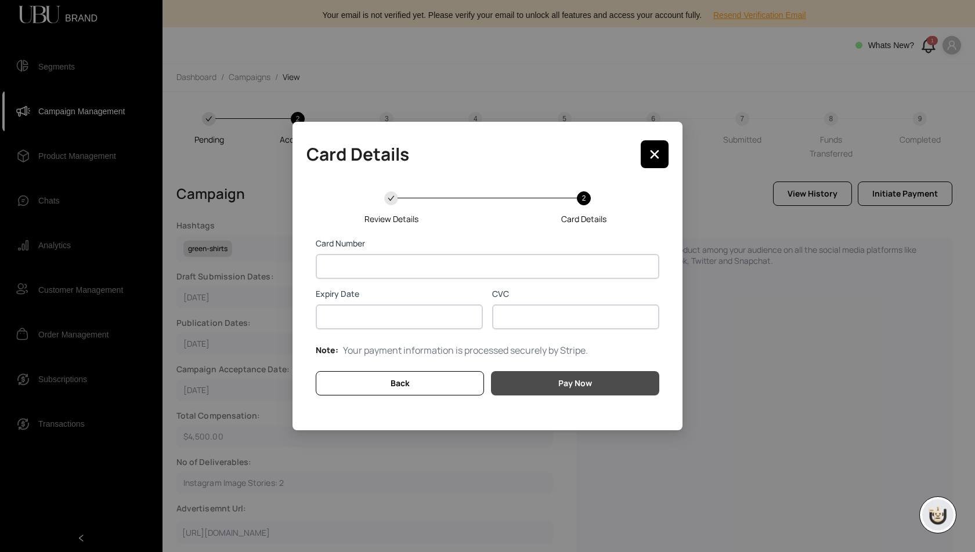
click at [558, 388] on button "Pay Now" at bounding box center [575, 383] width 168 height 24
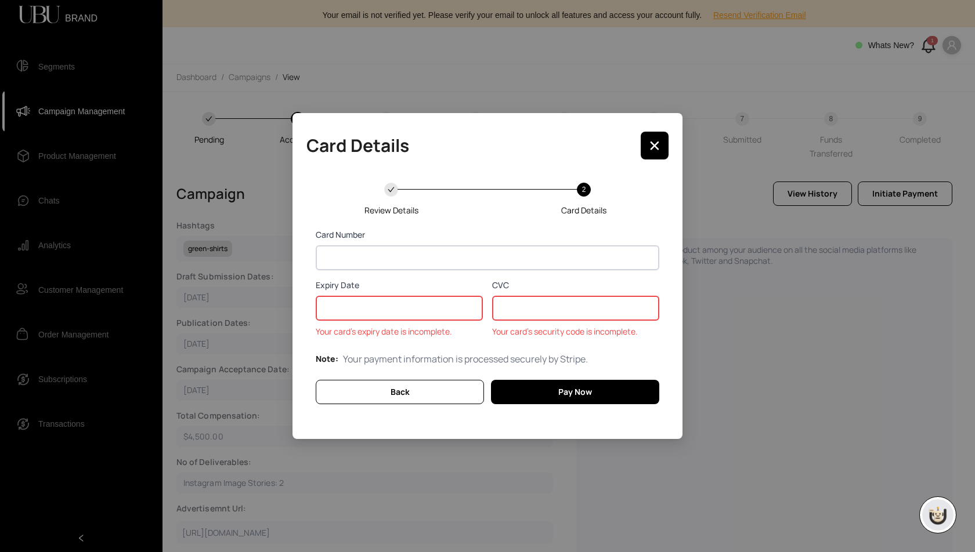
click at [348, 299] on div at bounding box center [399, 308] width 167 height 25
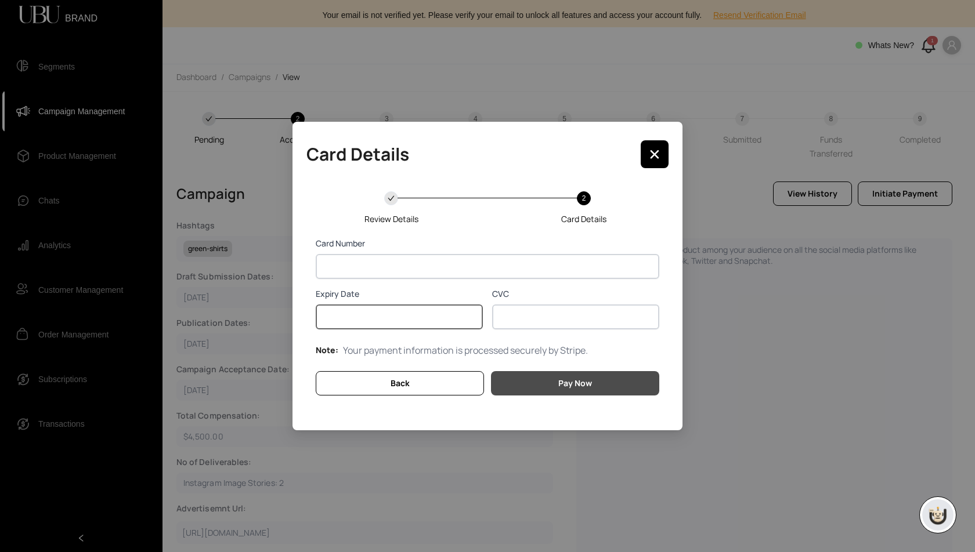
click at [548, 389] on button "Pay Now" at bounding box center [575, 383] width 168 height 24
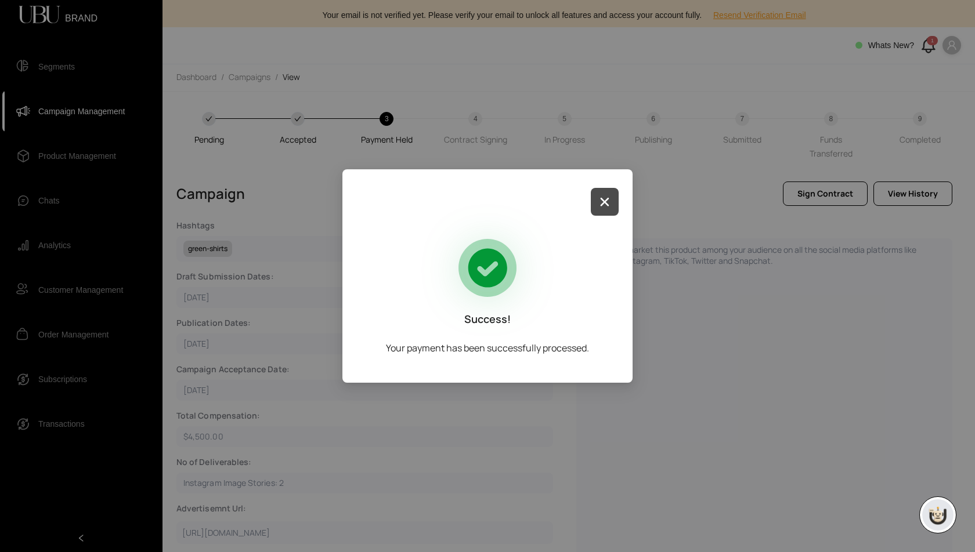
click at [606, 204] on icon "button" at bounding box center [604, 202] width 9 height 9
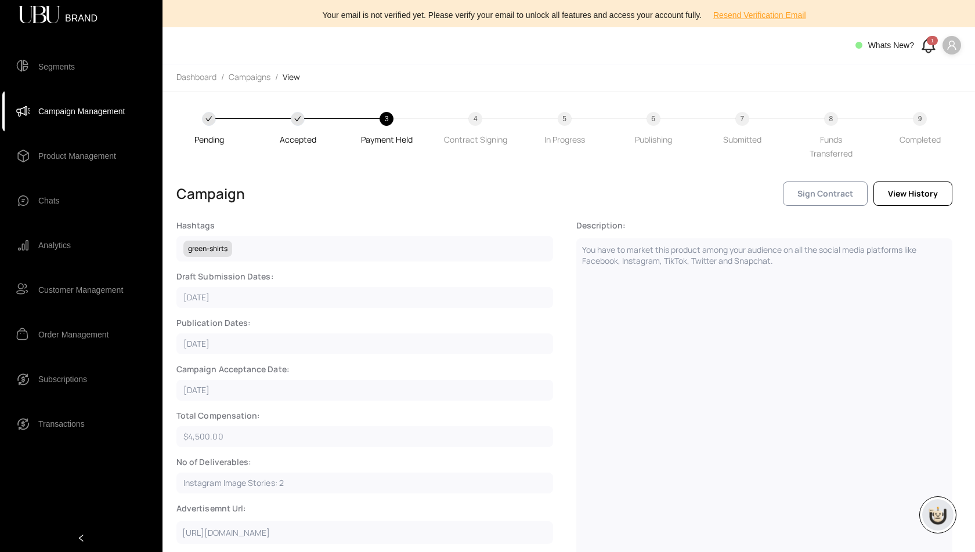
click at [827, 191] on span "Sign Contract" at bounding box center [825, 193] width 56 height 13
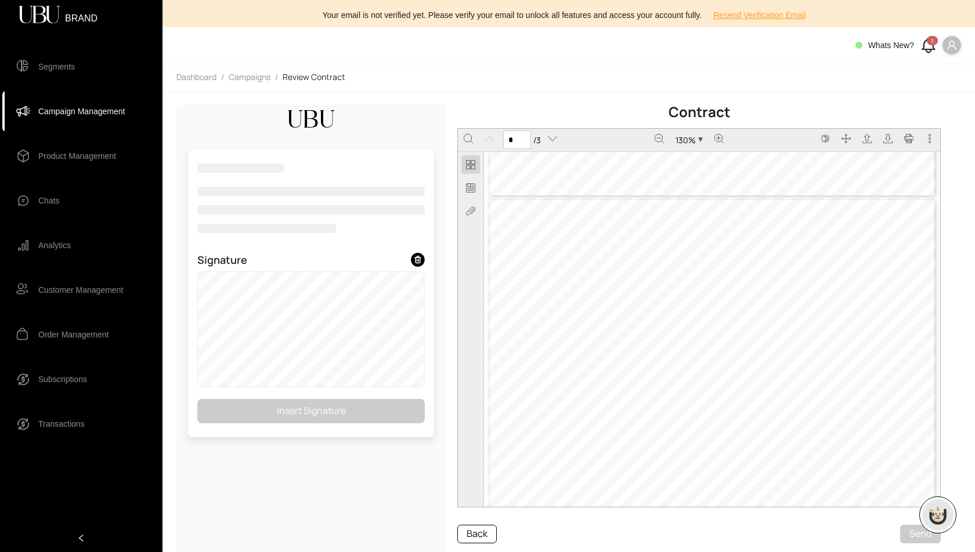
scroll to position [1269, 0]
type input "*"
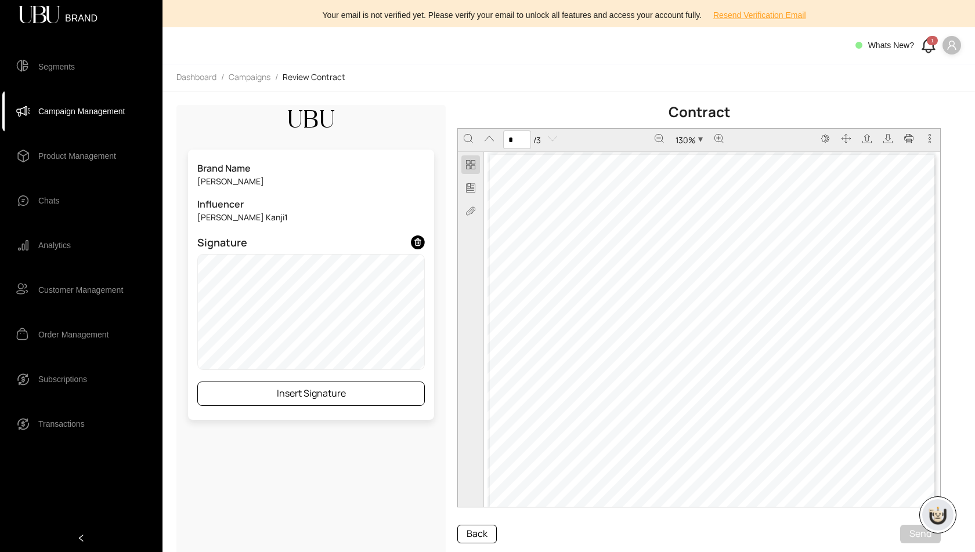
click at [309, 394] on span "Insert Signature" at bounding box center [311, 393] width 69 height 15
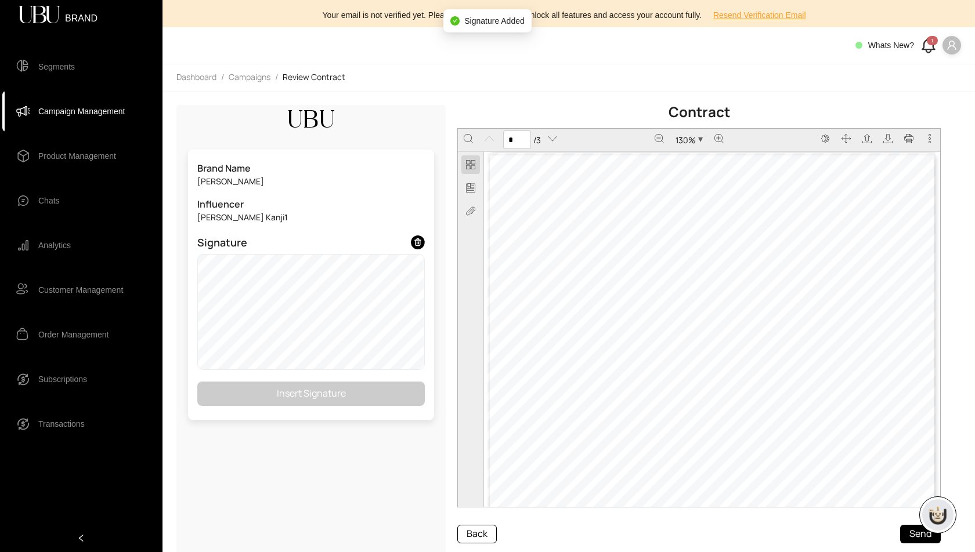
type input "*"
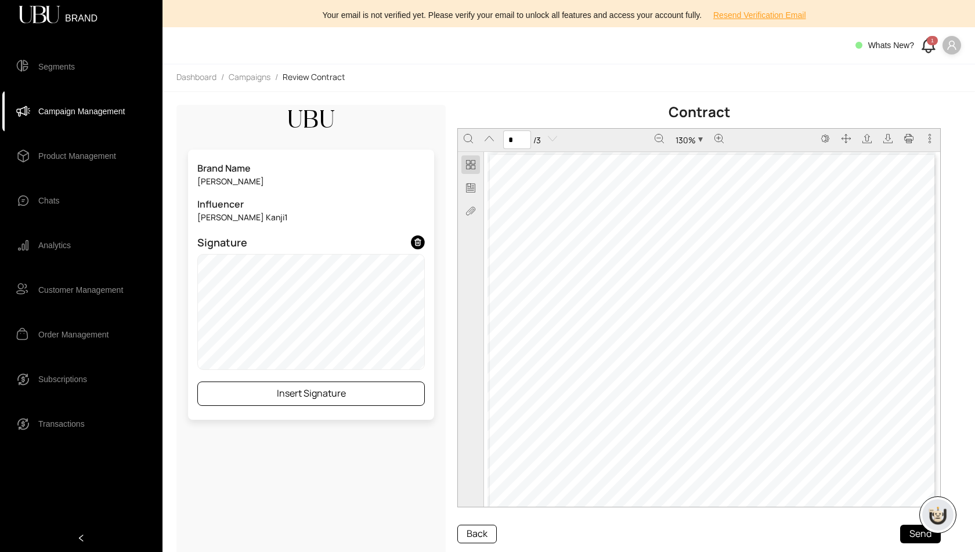
click at [360, 395] on button "Insert Signature" at bounding box center [310, 394] width 227 height 24
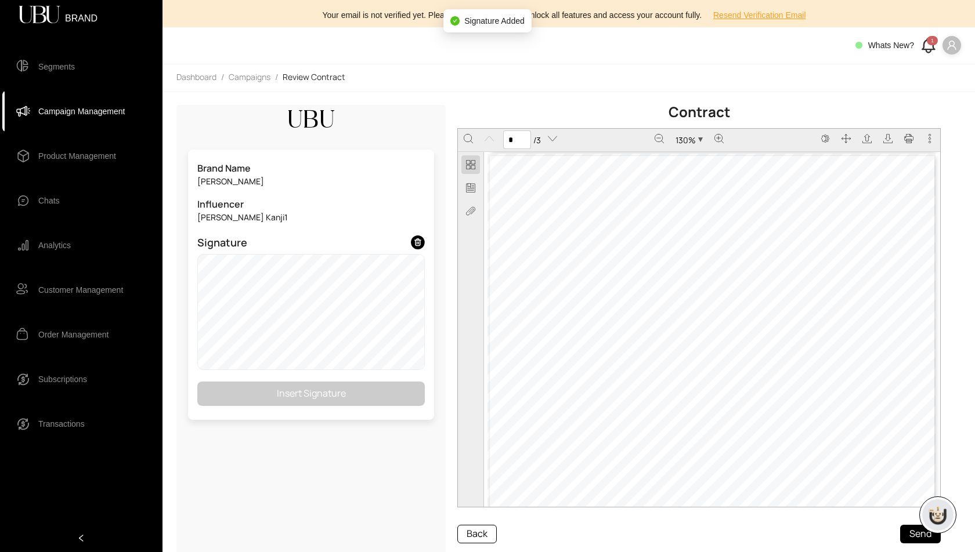
type input "*"
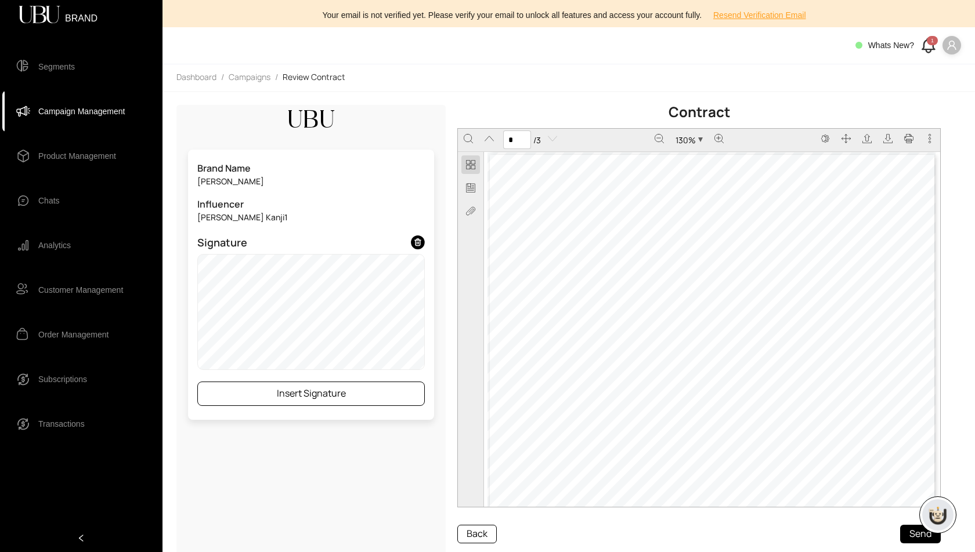
click at [337, 396] on span "Insert Signature" at bounding box center [311, 393] width 69 height 15
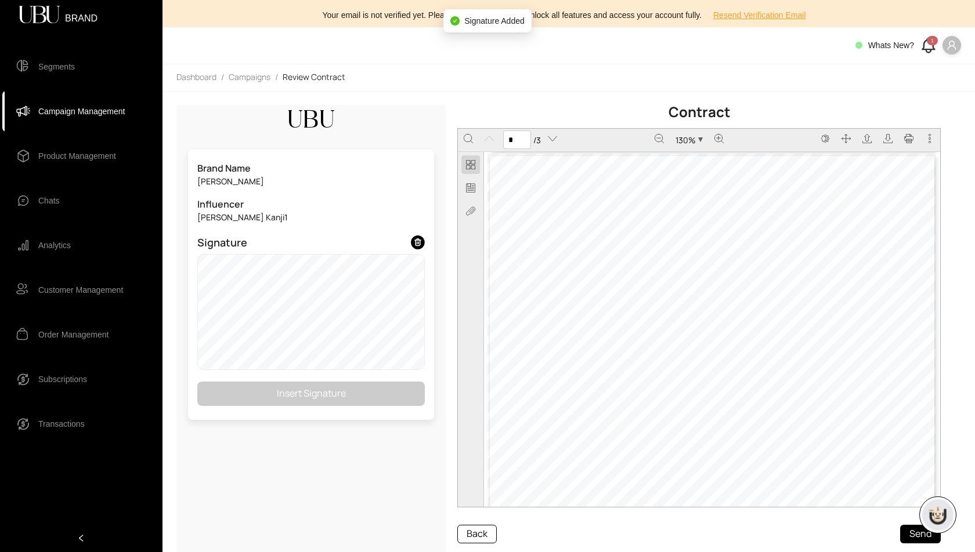
type input "*"
click at [920, 538] on span "Send" at bounding box center [920, 534] width 22 height 15
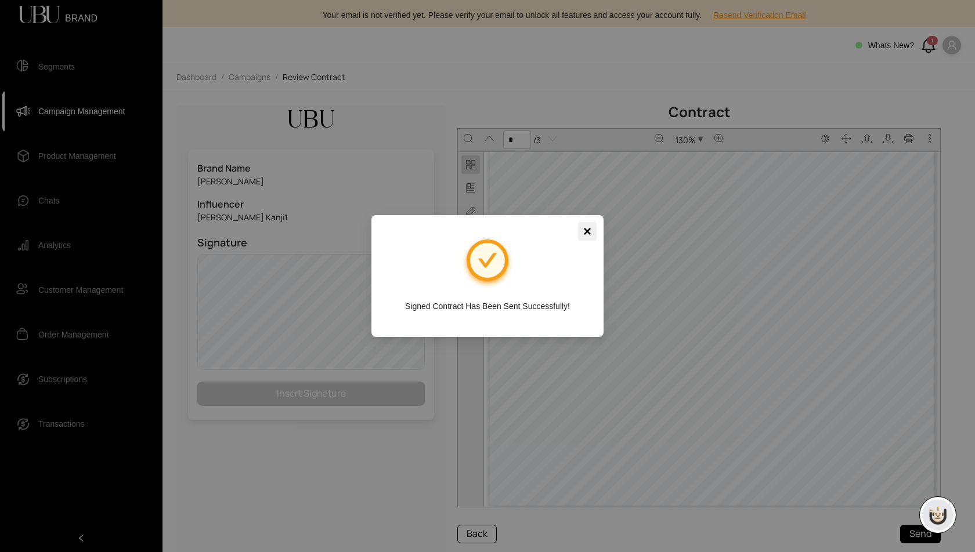
click at [587, 231] on span "×" at bounding box center [587, 231] width 8 height 19
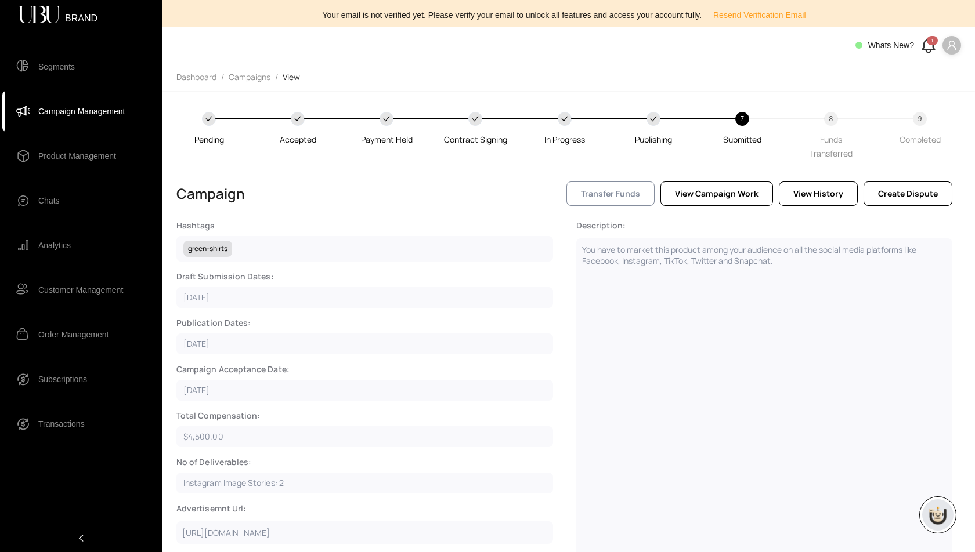
click at [635, 187] on span "Transfer Funds" at bounding box center [610, 193] width 59 height 13
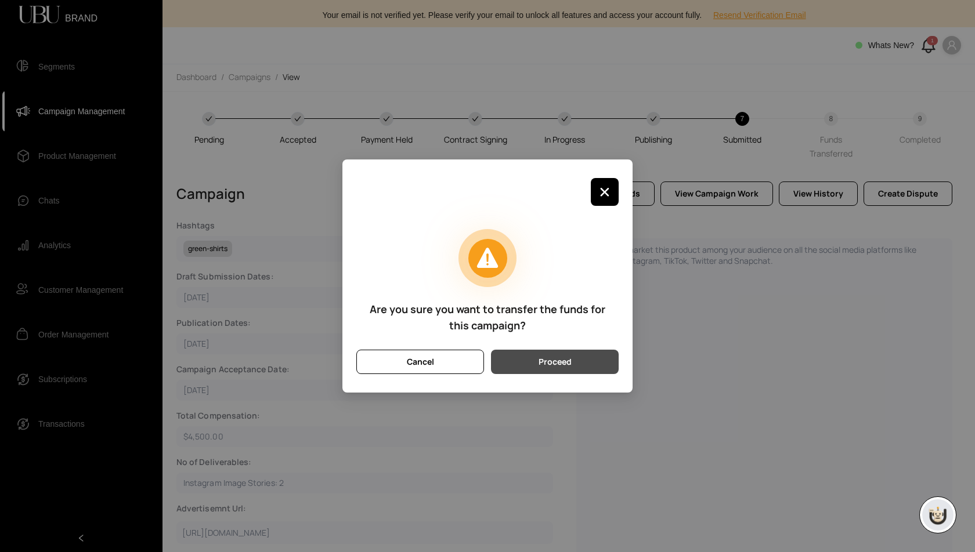
click at [571, 362] on button "Proceed" at bounding box center [555, 362] width 128 height 24
